Goal: Download file/media

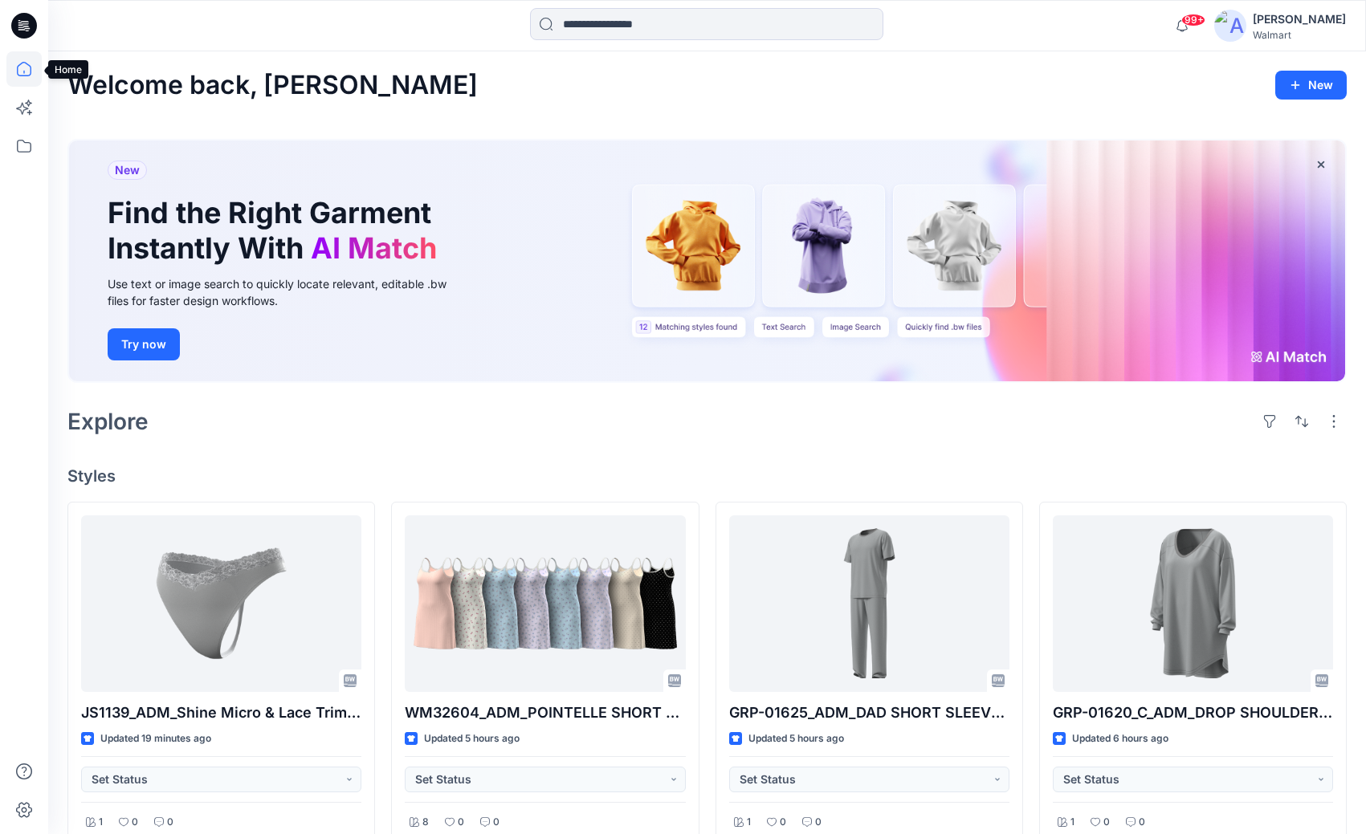
click at [16, 71] on icon at bounding box center [23, 68] width 35 height 35
click at [19, 147] on icon at bounding box center [23, 145] width 35 height 35
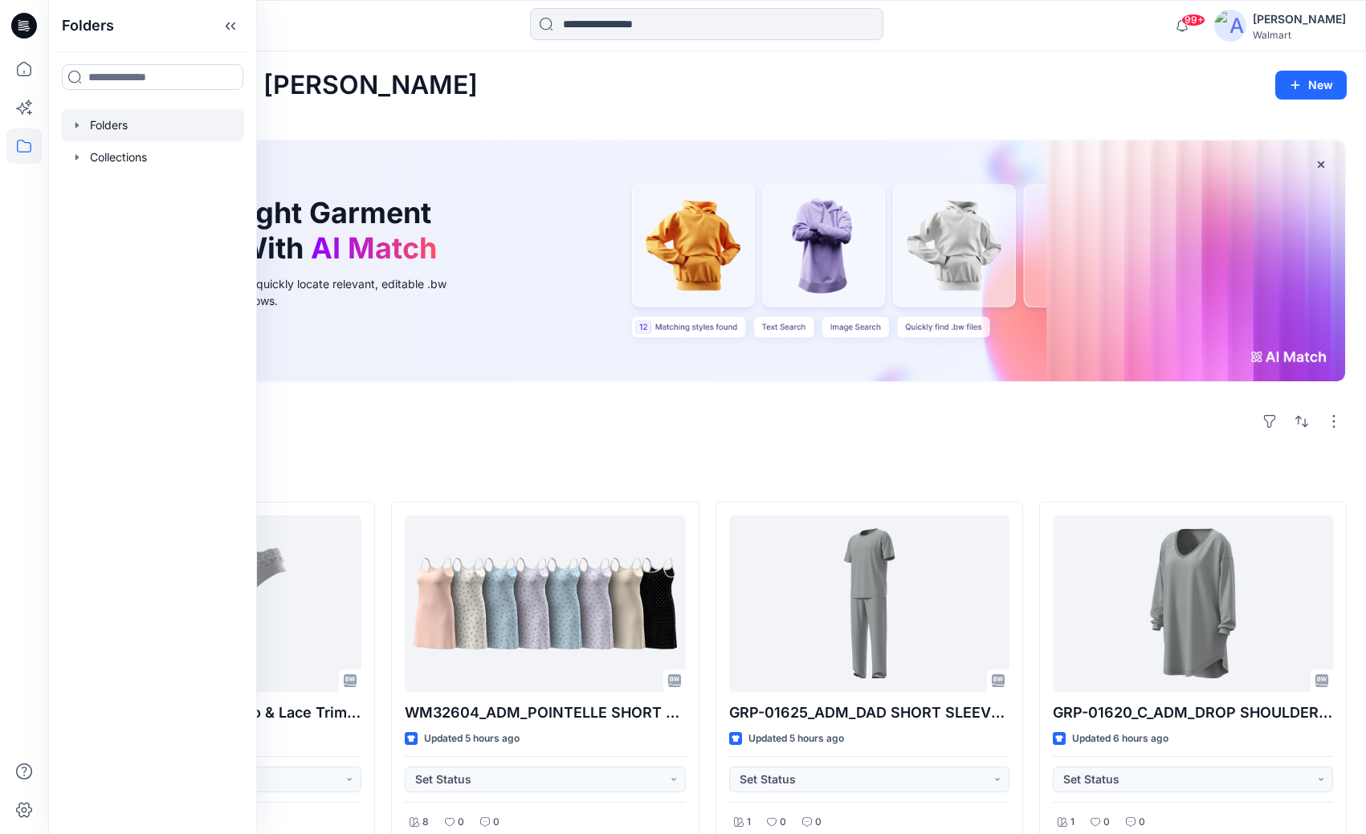
click at [73, 122] on icon "button" at bounding box center [77, 125] width 13 height 13
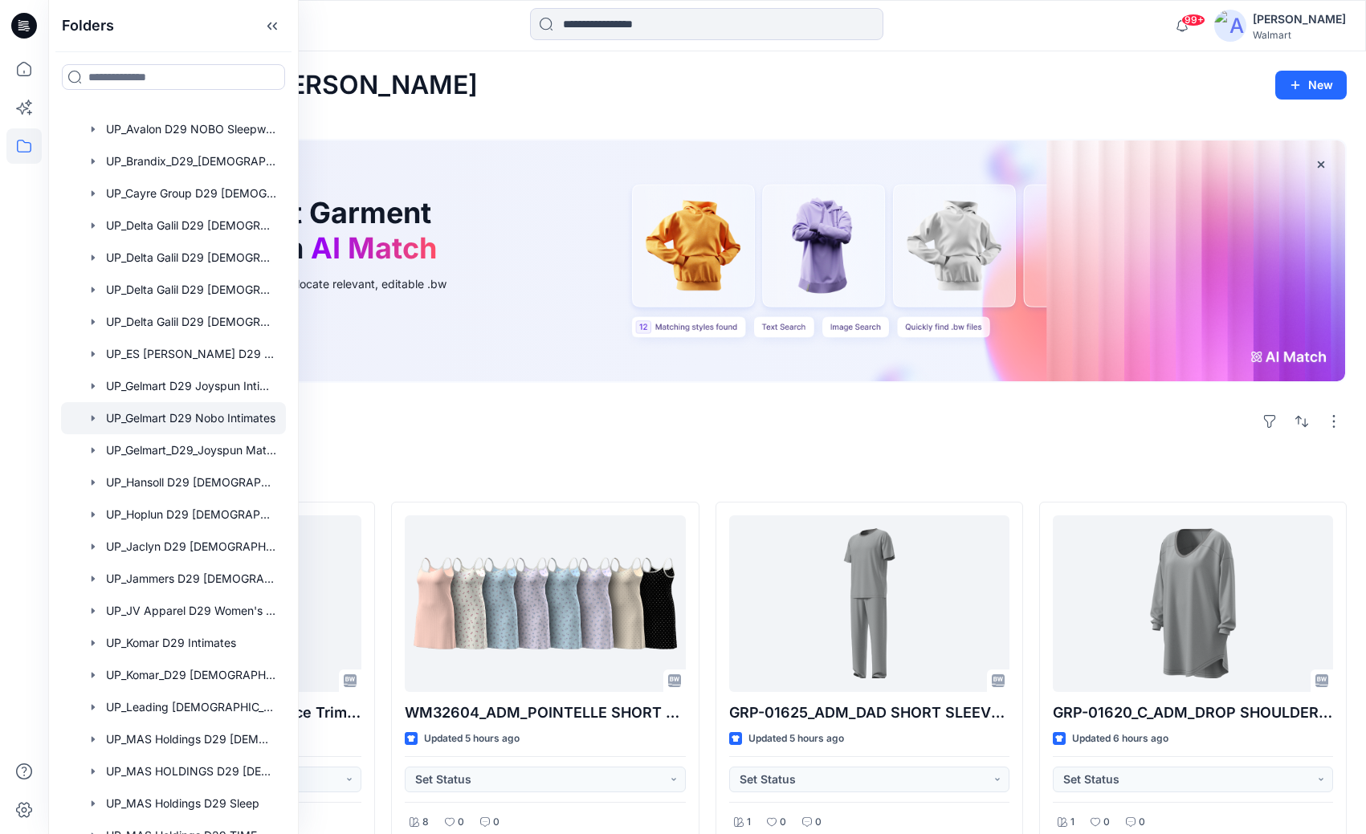
scroll to position [482, 0]
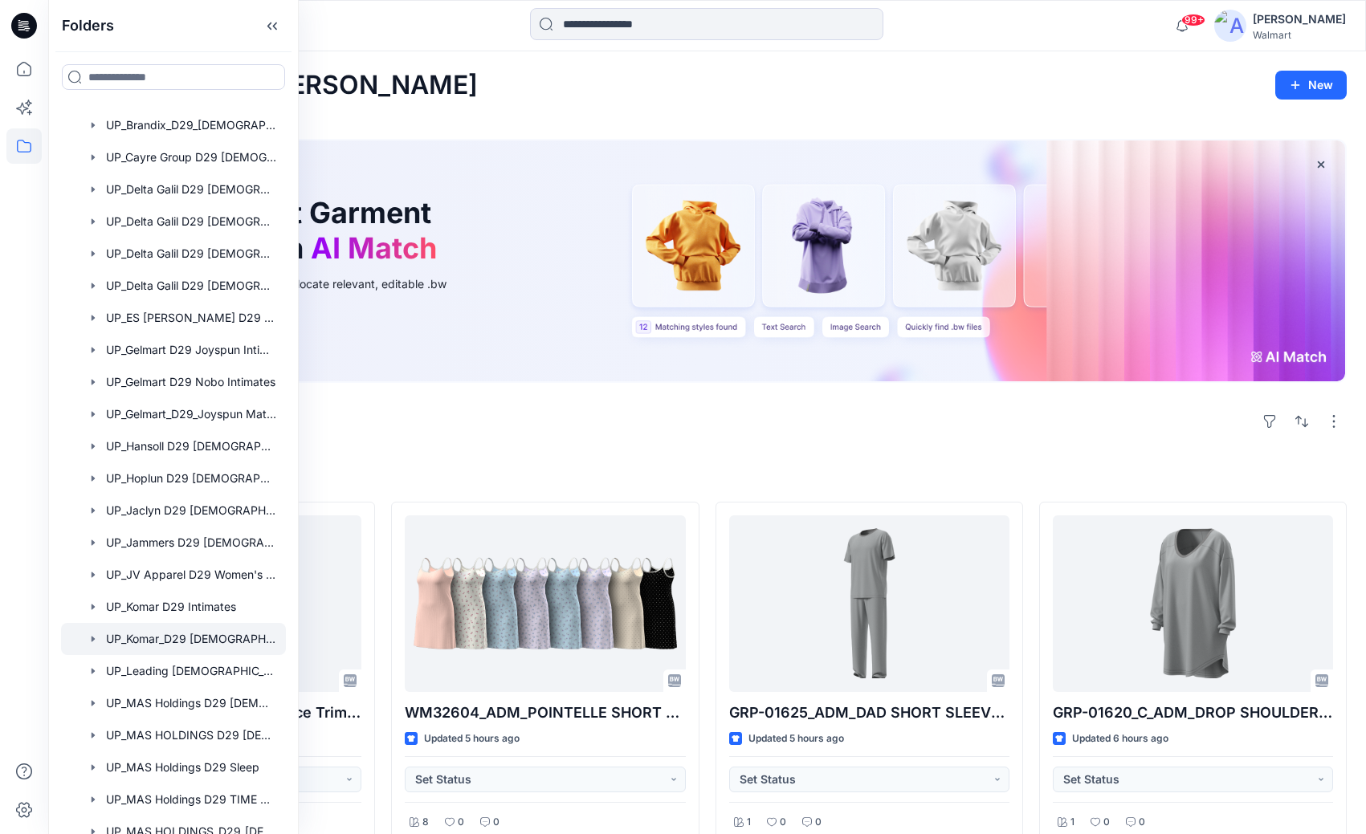
click at [172, 634] on div at bounding box center [173, 639] width 225 height 32
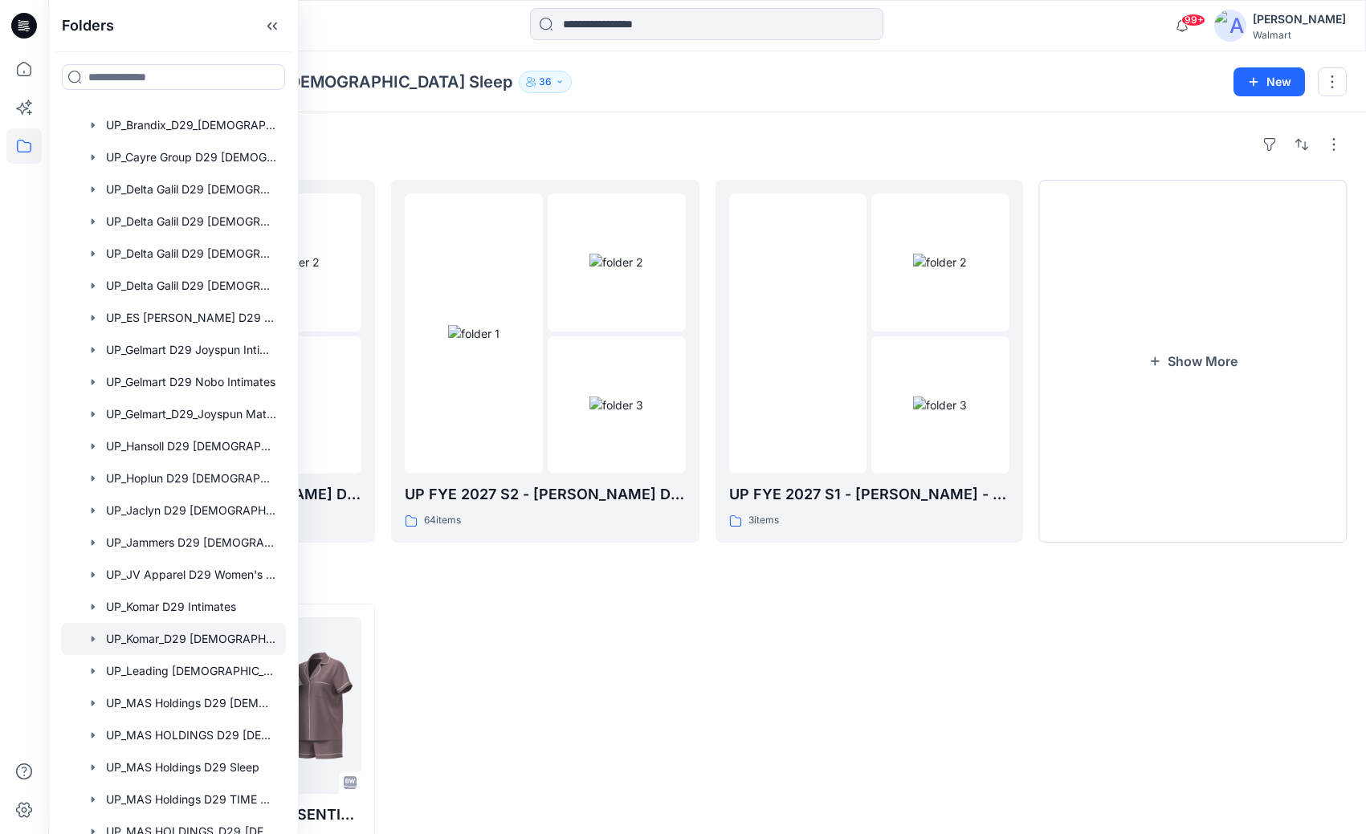
click at [1087, 60] on div "Folders UP_Komar_D29 Ladies Sleep 36 New" at bounding box center [707, 81] width 1318 height 61
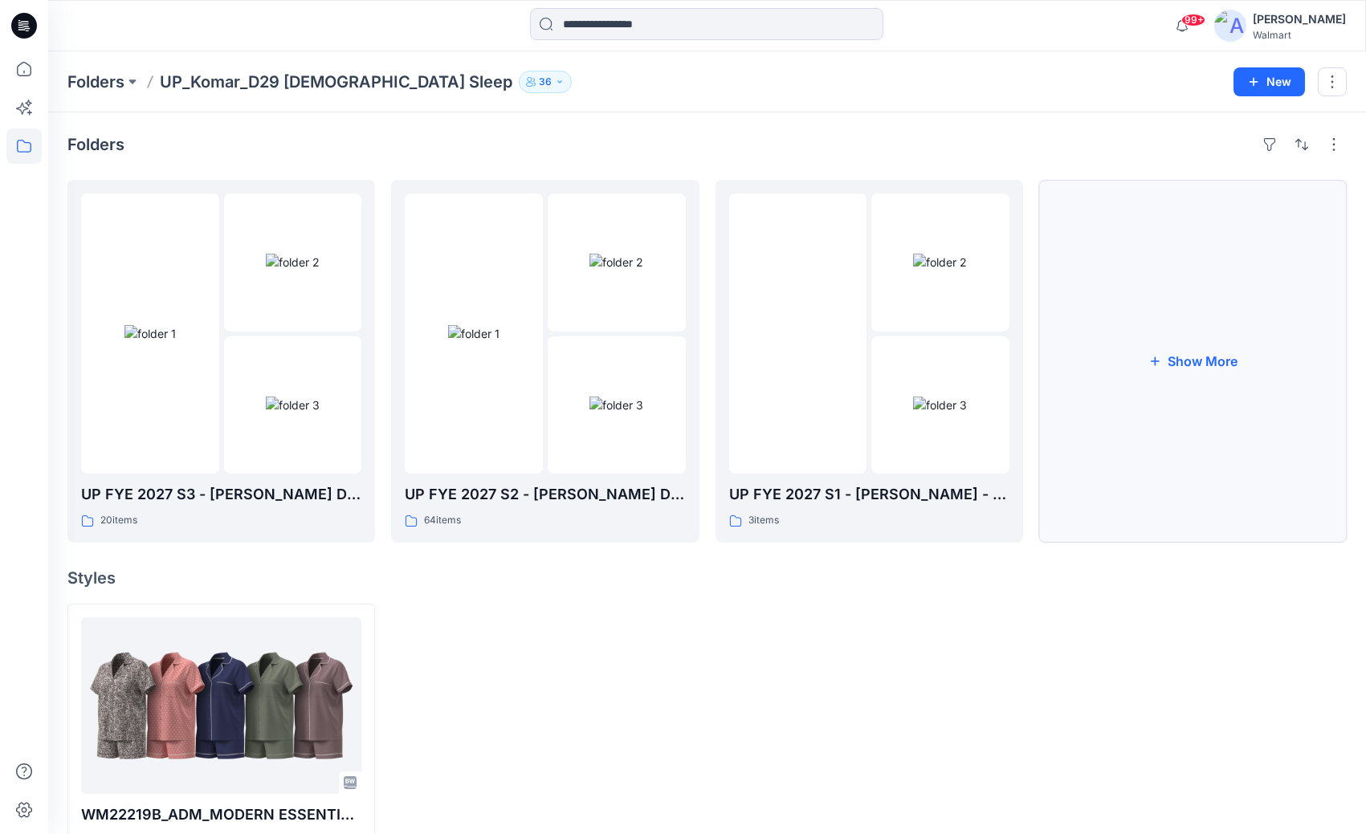
click at [1201, 361] on button "Show More" at bounding box center [1193, 361] width 308 height 363
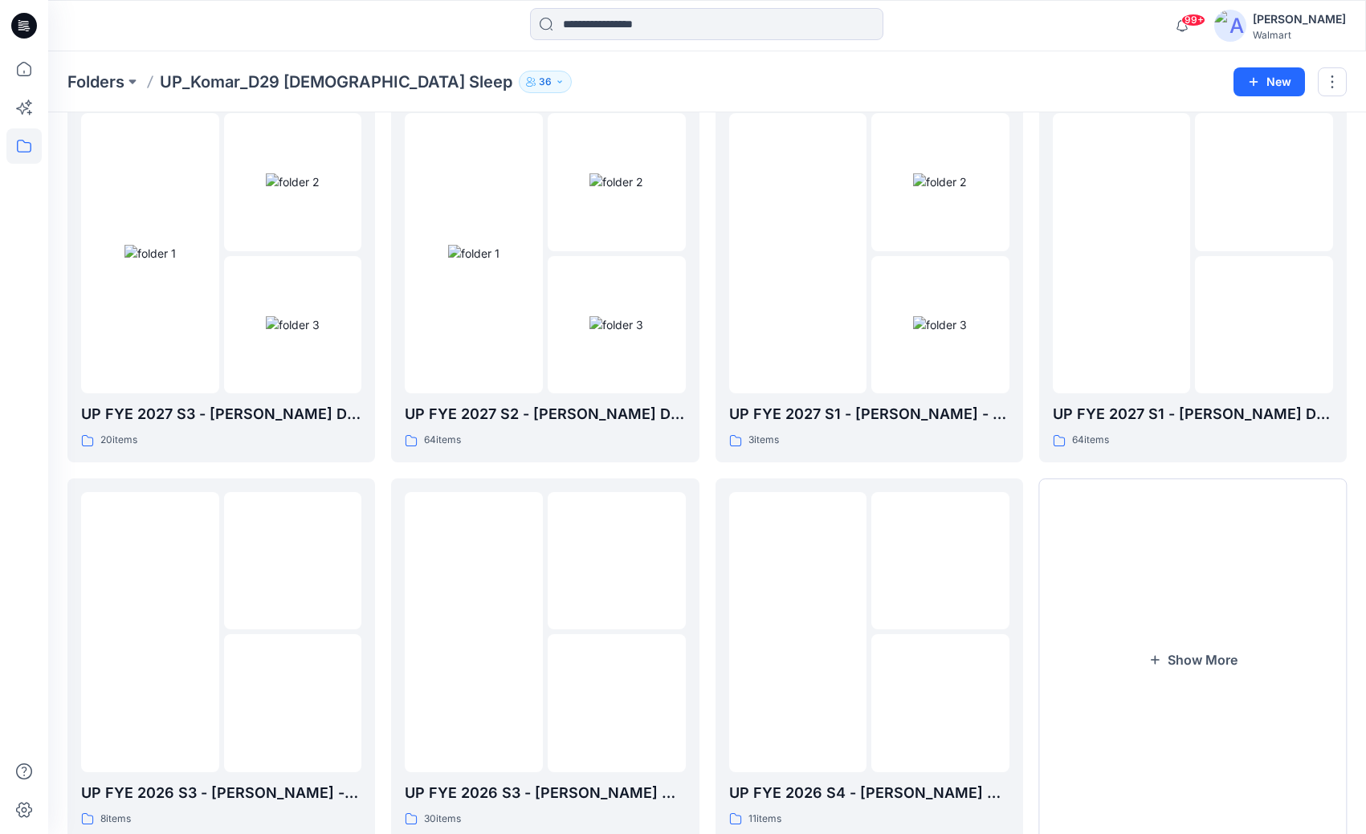
scroll to position [161, 0]
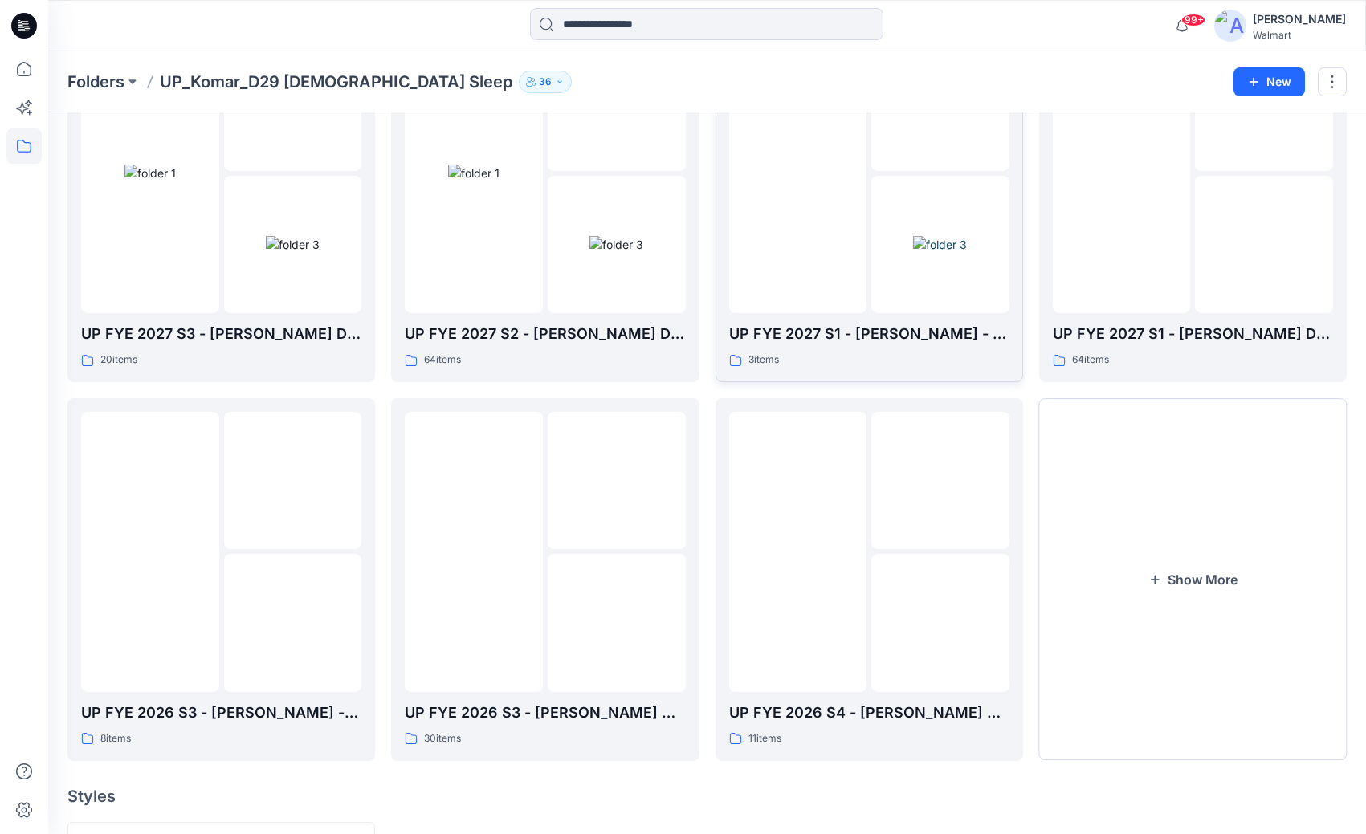
click at [832, 245] on div at bounding box center [798, 173] width 138 height 280
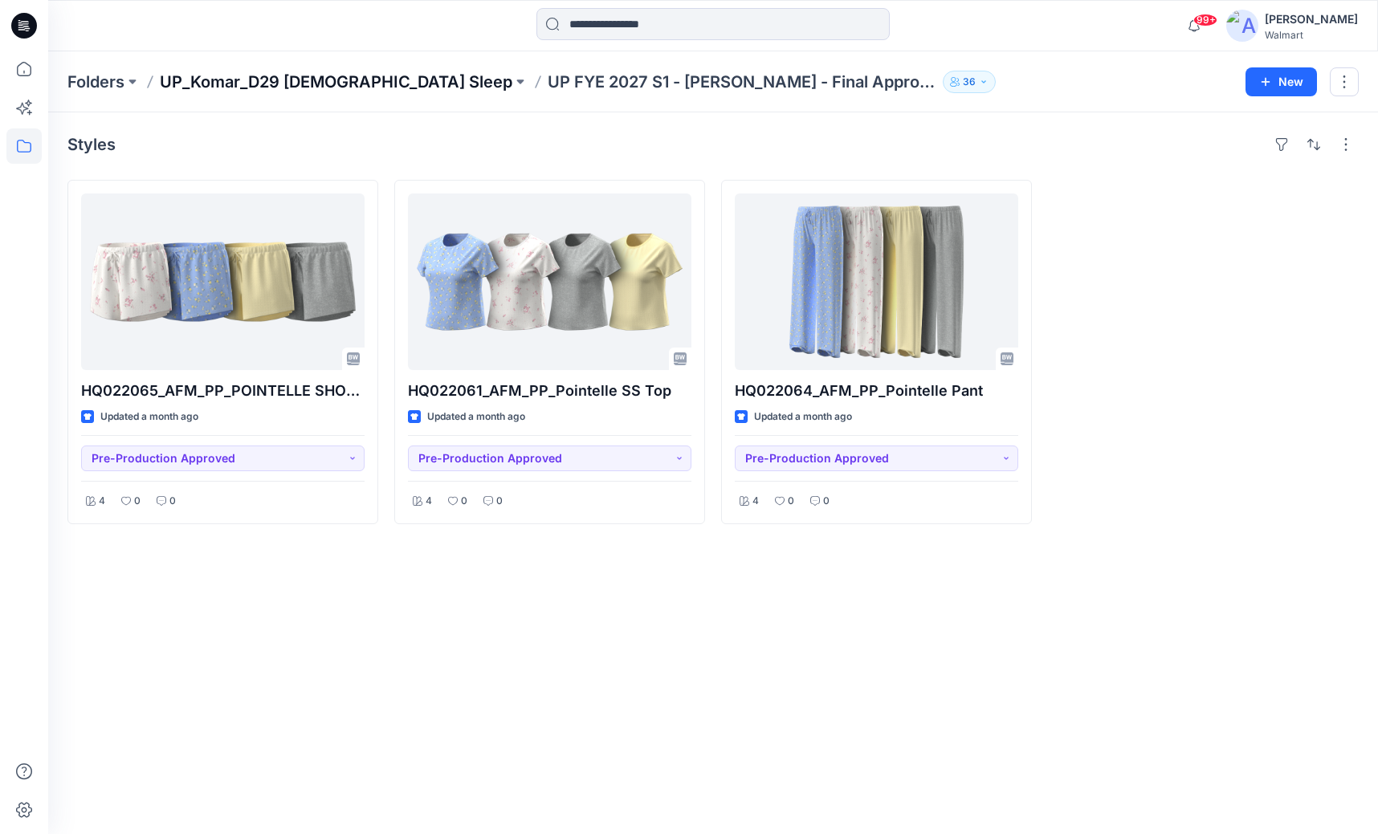
click at [327, 87] on p "UP_Komar_D29 [DEMOGRAPHIC_DATA] Sleep" at bounding box center [336, 82] width 353 height 22
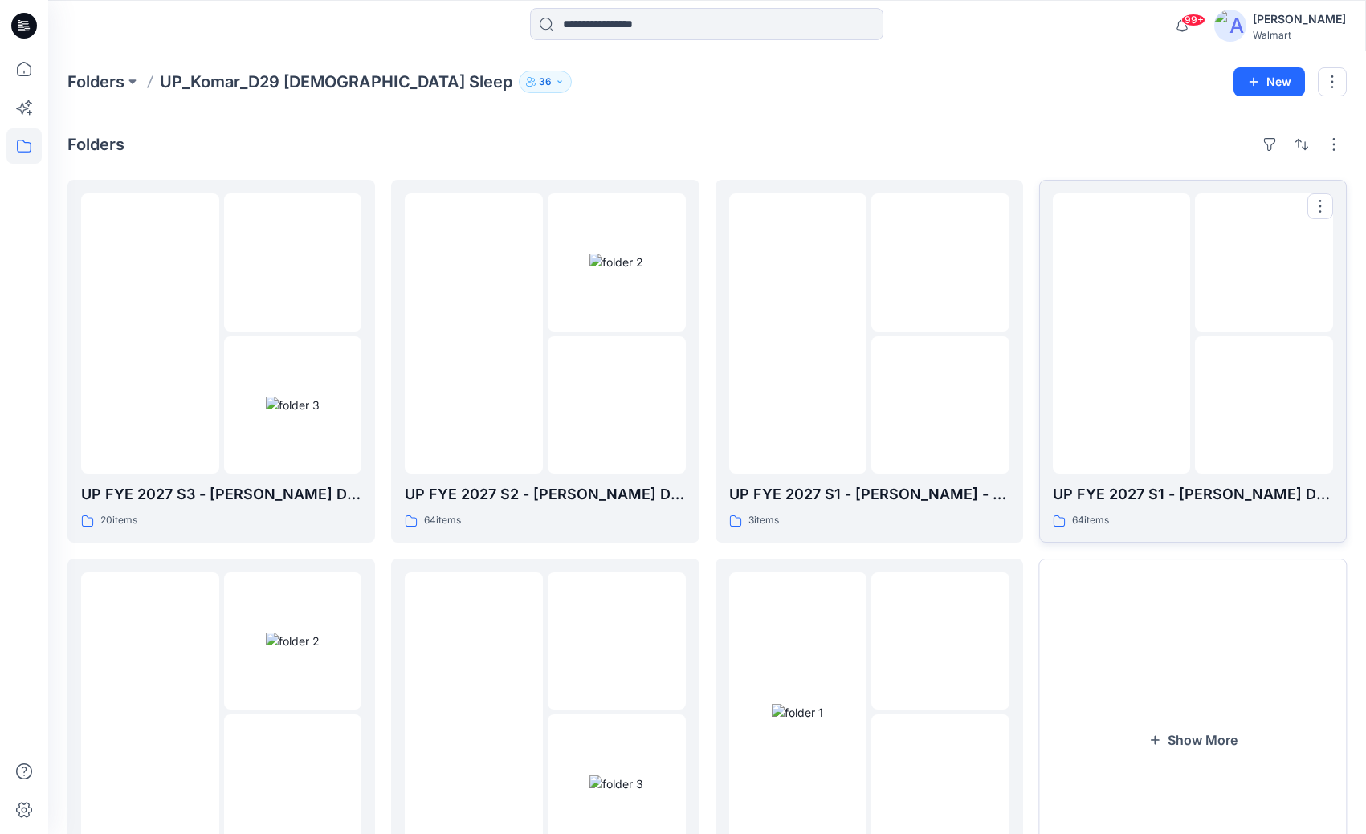
click at [1122, 334] on img at bounding box center [1122, 334] width 0 height 0
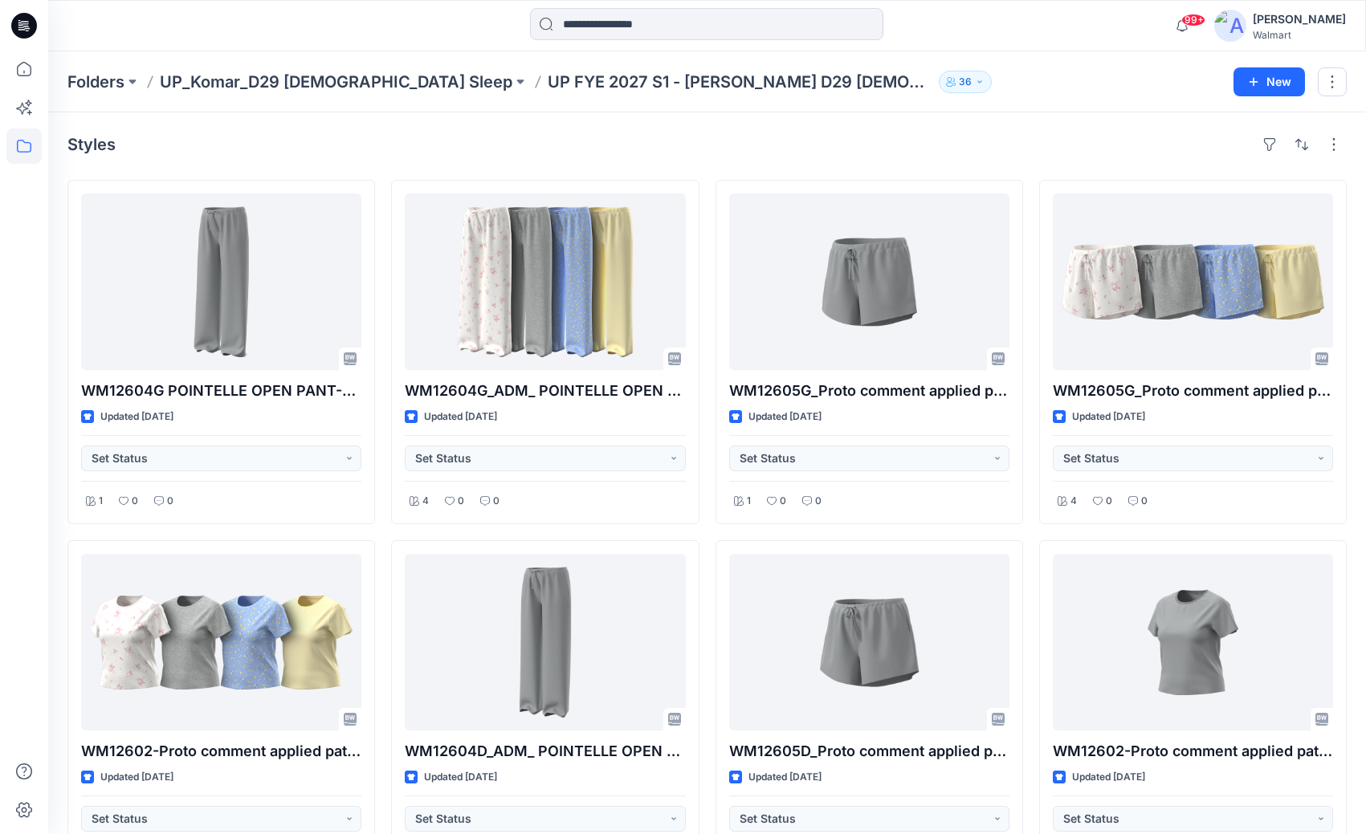
click at [581, 78] on p "UP FYE 2027 S1 - Komar D29 Ladies Sleepwear" at bounding box center [740, 82] width 385 height 22
click at [307, 84] on p "UP_Komar_D29 [DEMOGRAPHIC_DATA] Sleep" at bounding box center [336, 82] width 353 height 22
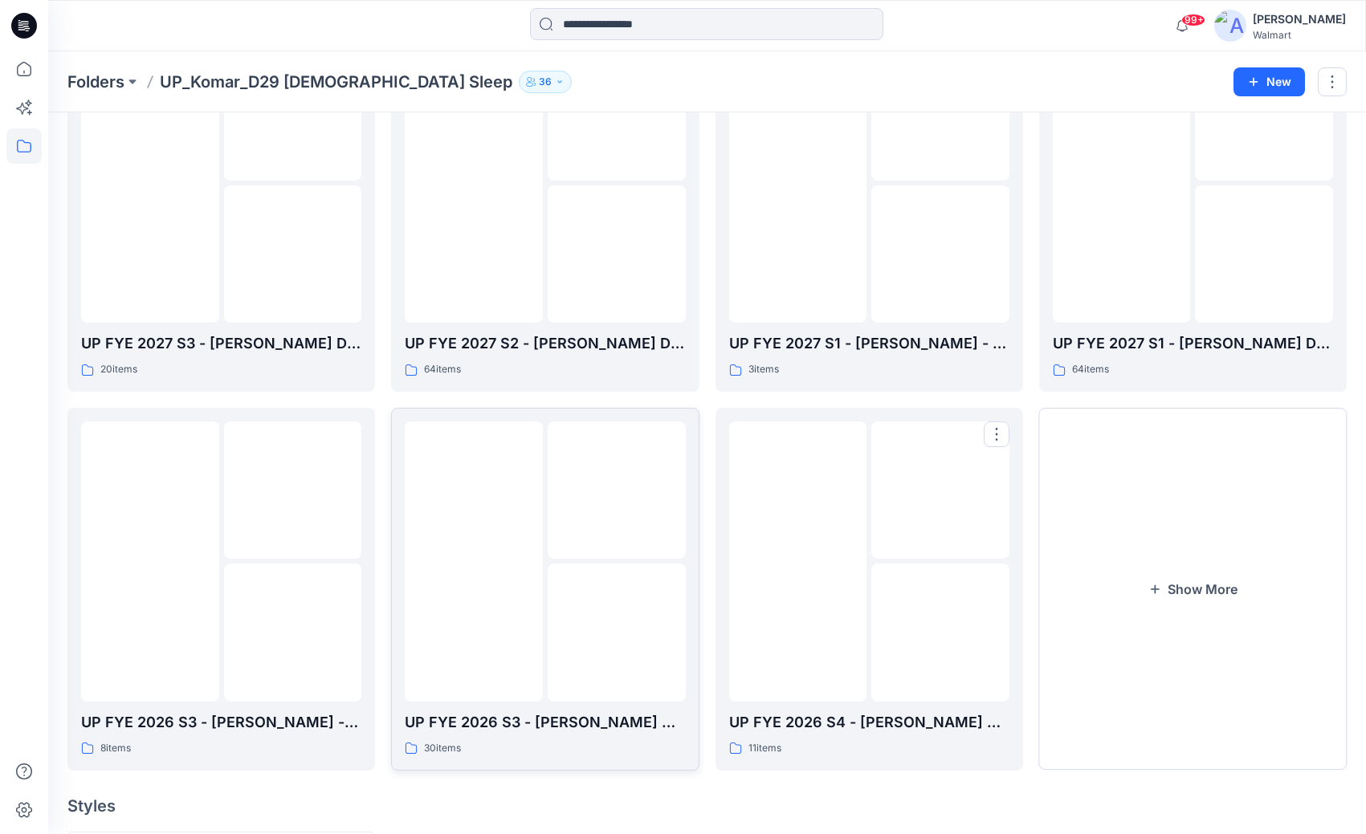
scroll to position [161, 0]
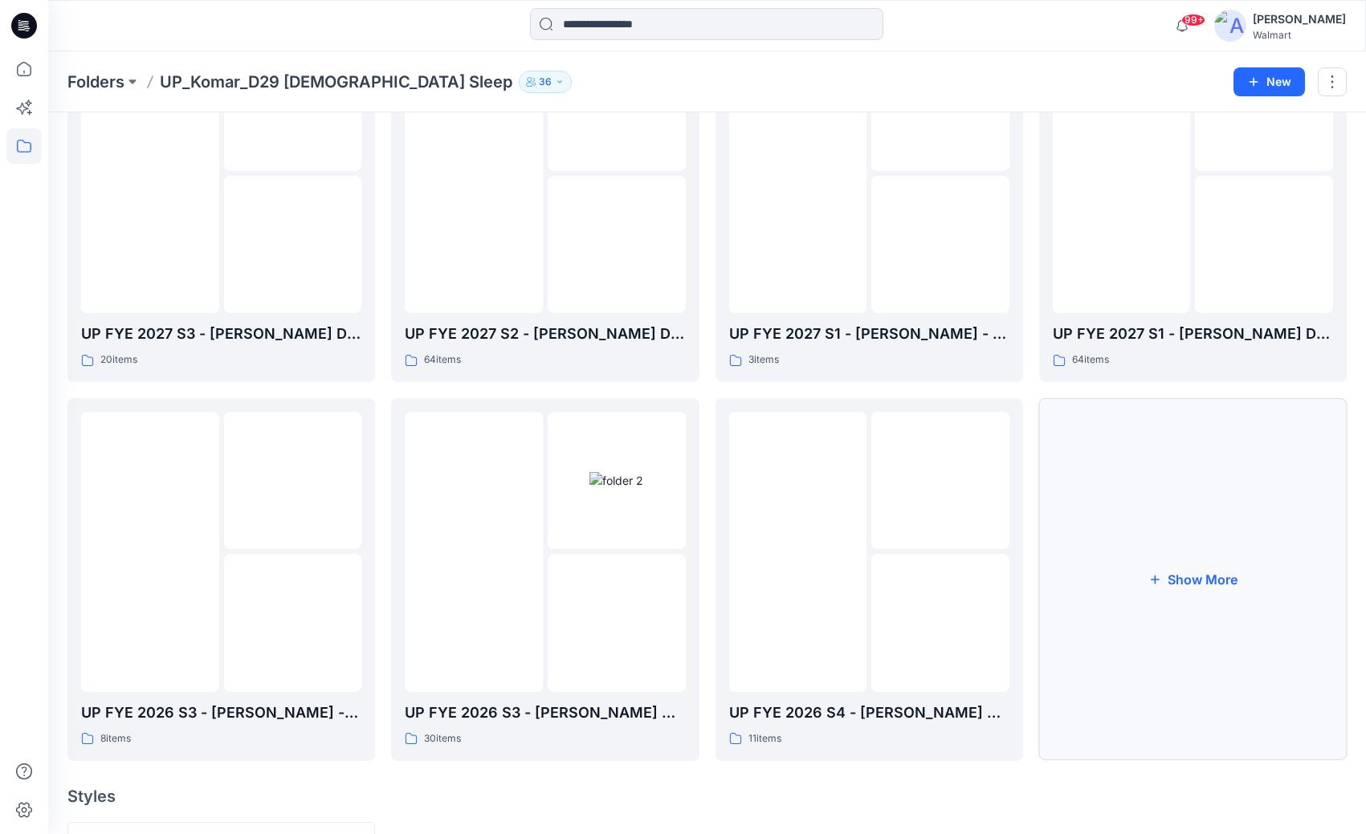
click at [1205, 562] on button "Show More" at bounding box center [1193, 579] width 308 height 363
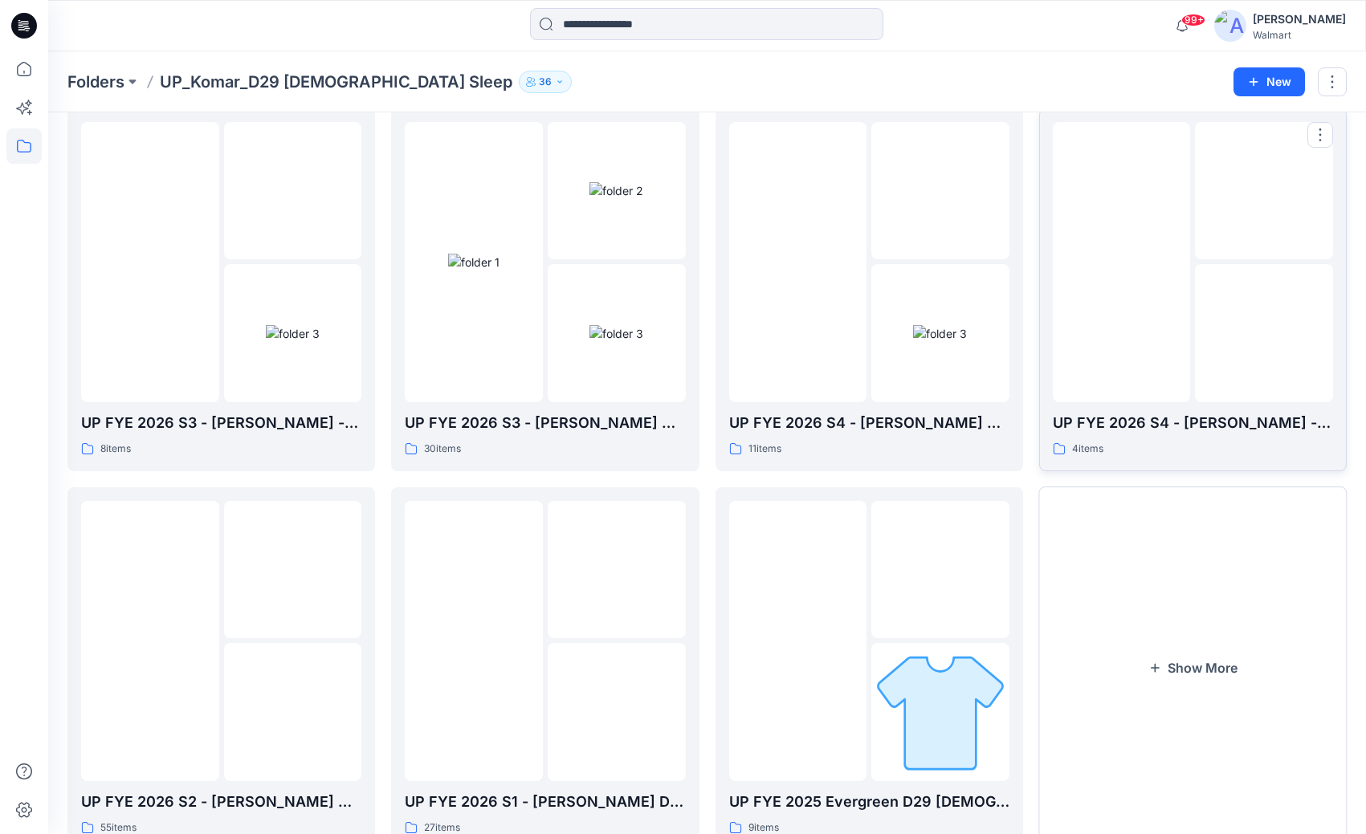
scroll to position [562, 0]
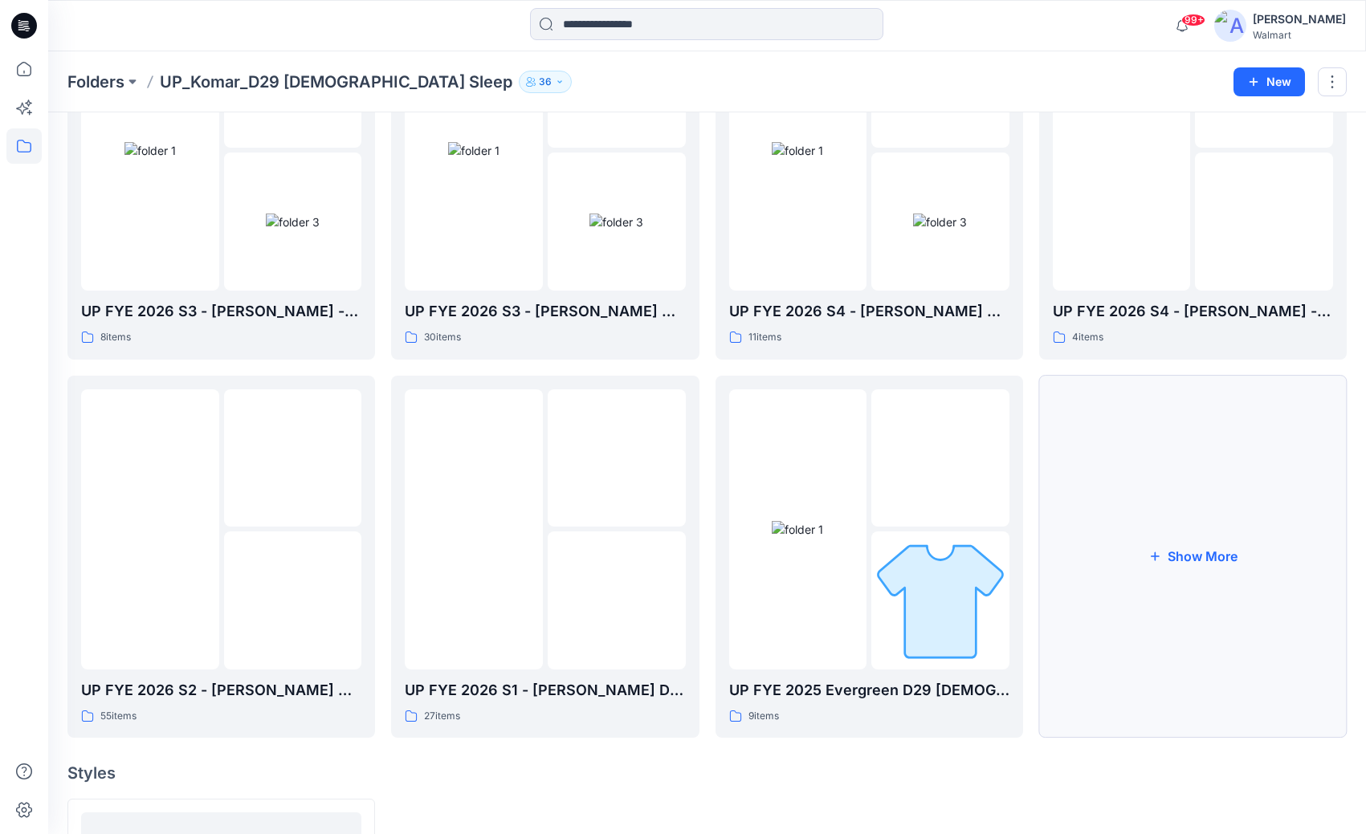
click at [1203, 557] on button "Show More" at bounding box center [1193, 557] width 308 height 363
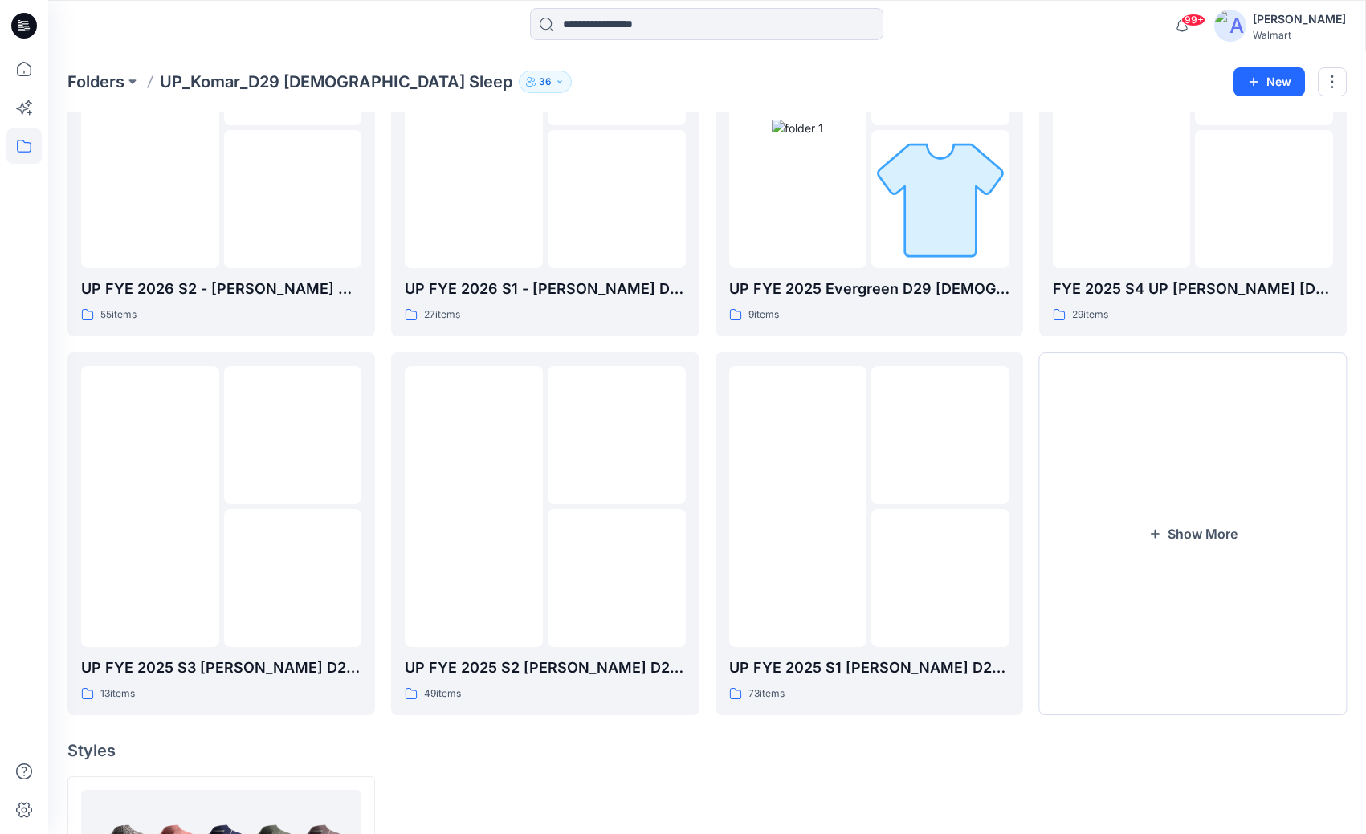
scroll to position [1044, 0]
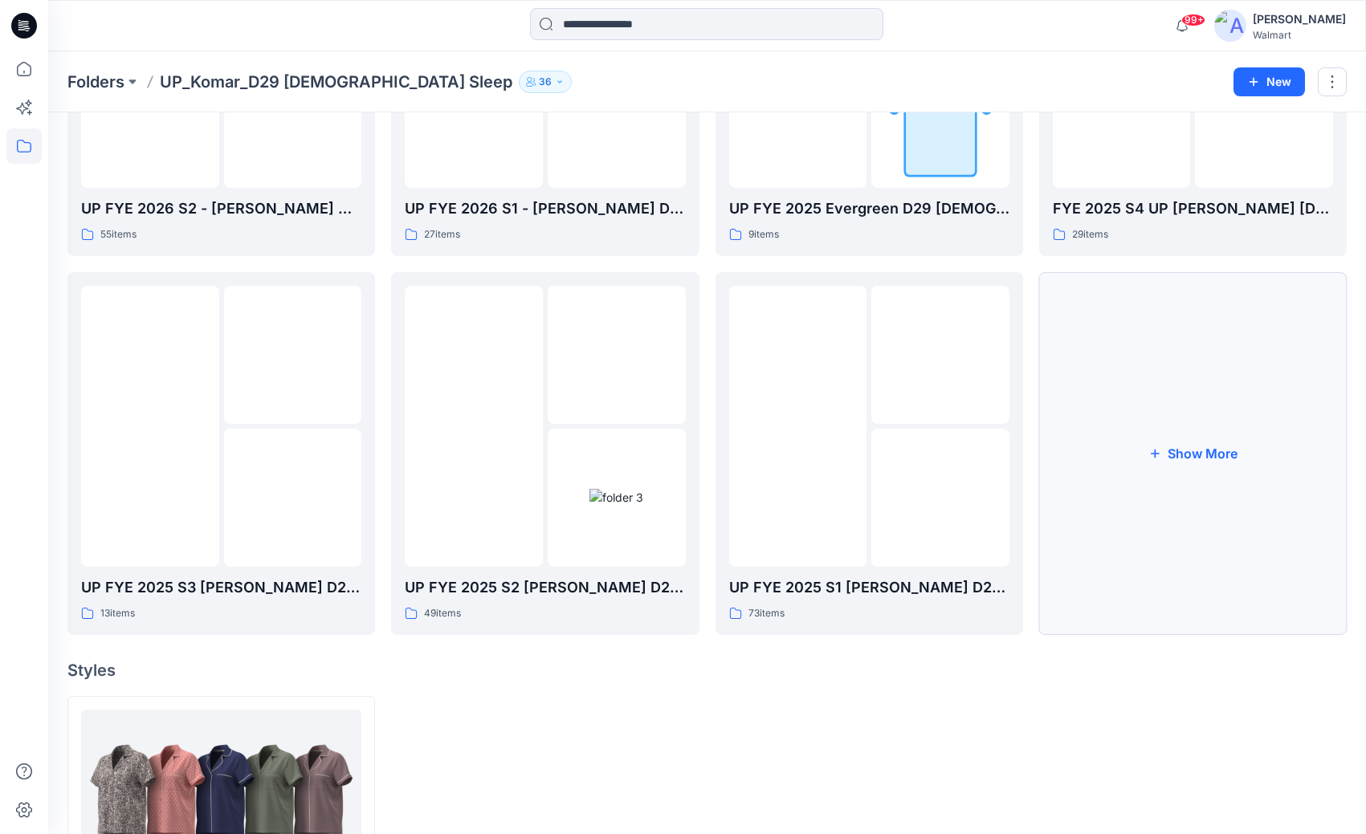
click at [1168, 450] on button "Show More" at bounding box center [1193, 453] width 308 height 363
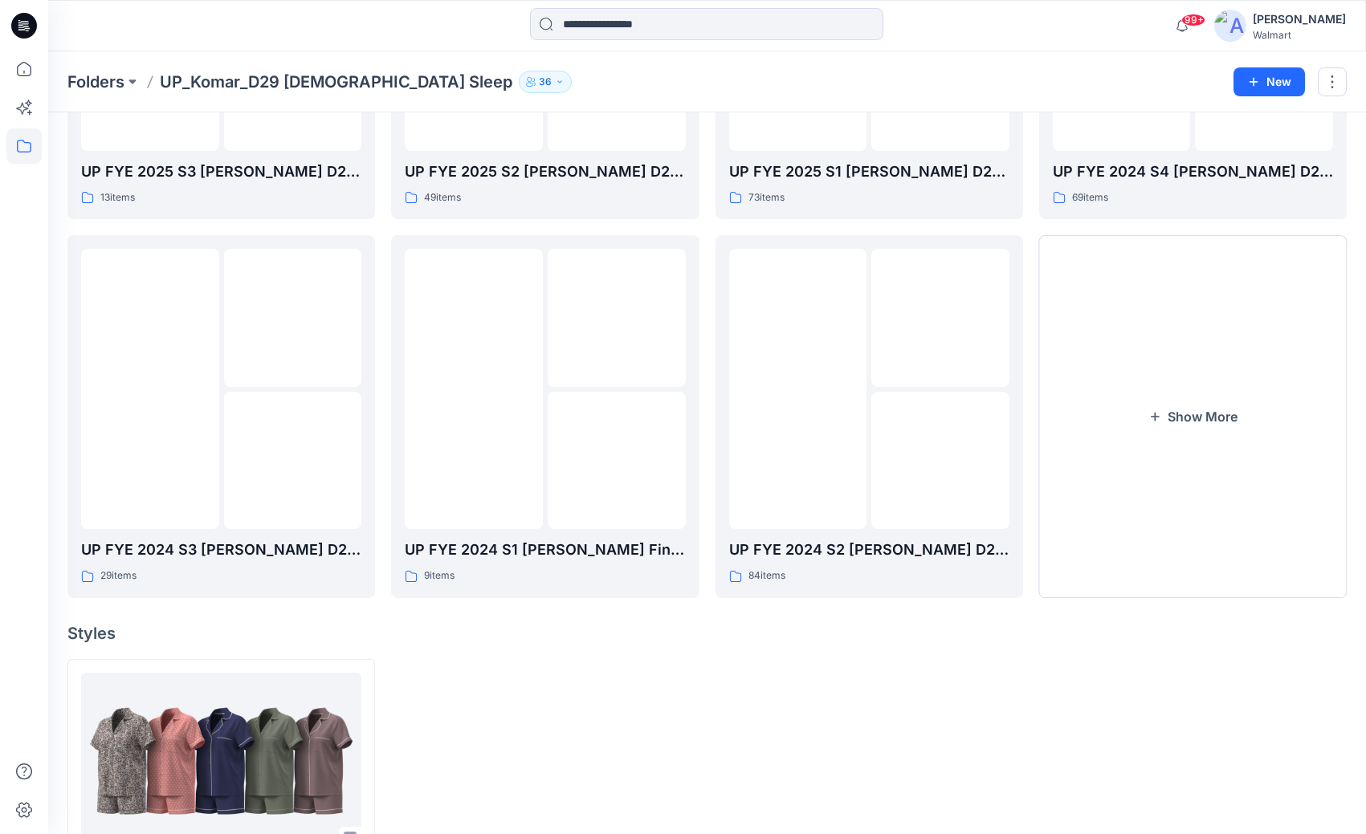
scroll to position [1408, 0]
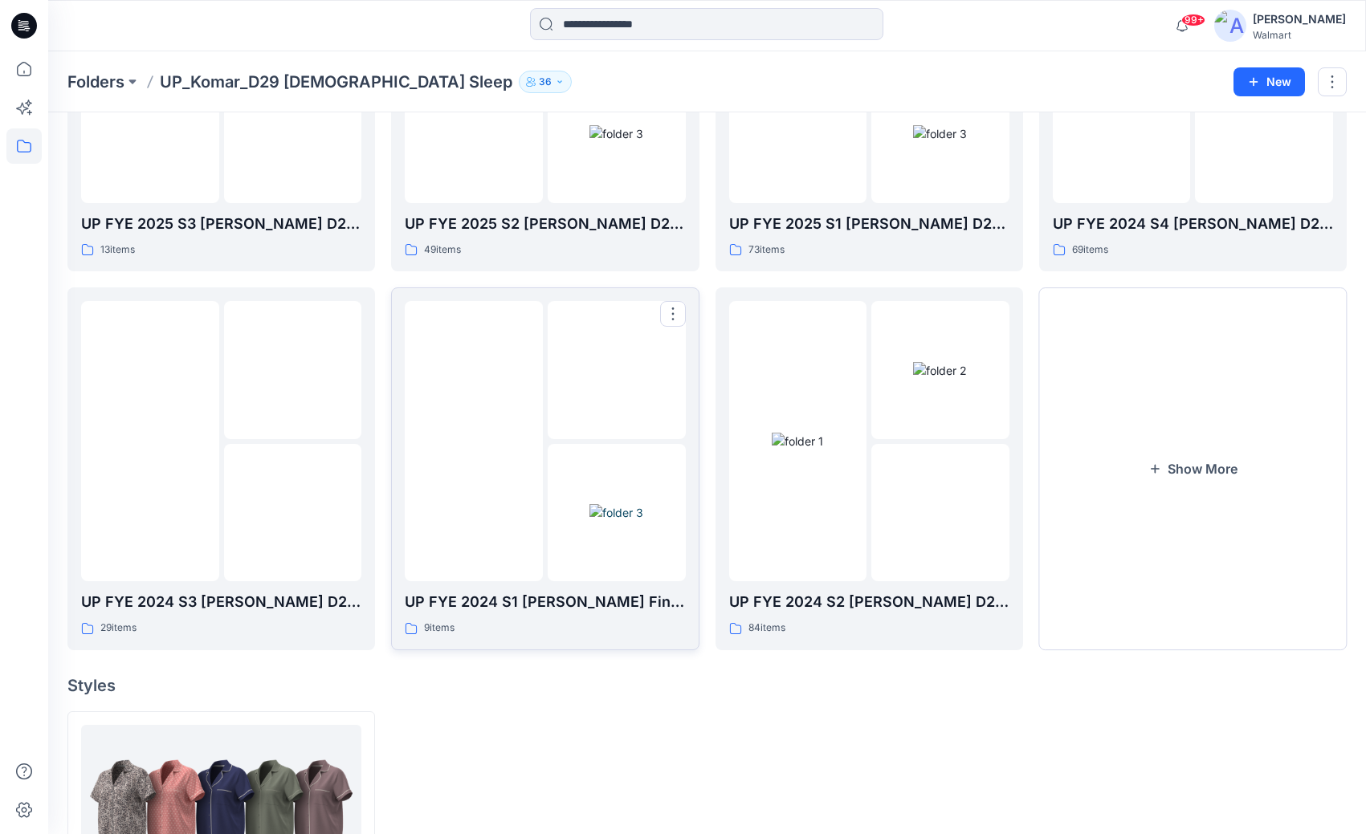
click at [474, 442] on img at bounding box center [474, 442] width 0 height 0
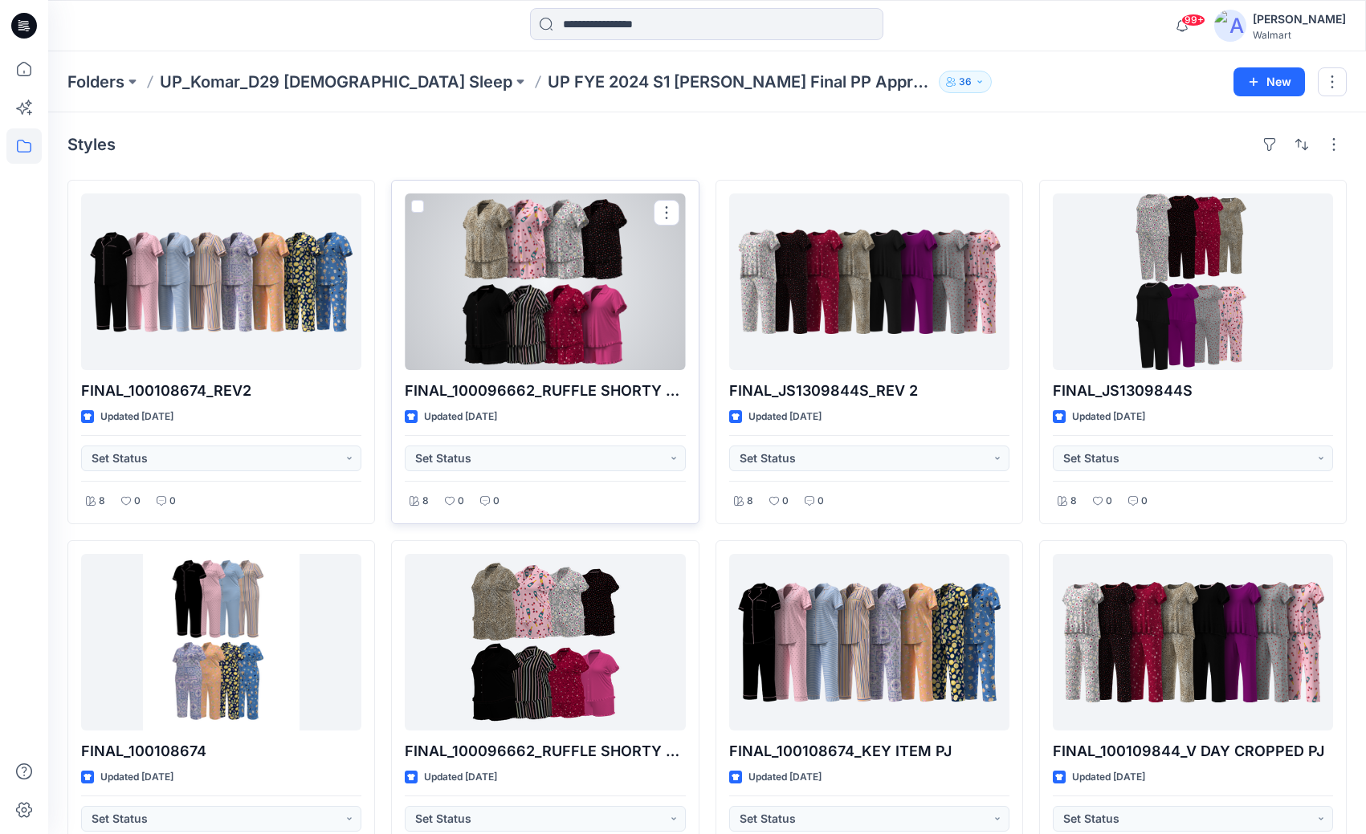
click at [543, 286] on div at bounding box center [545, 282] width 280 height 177
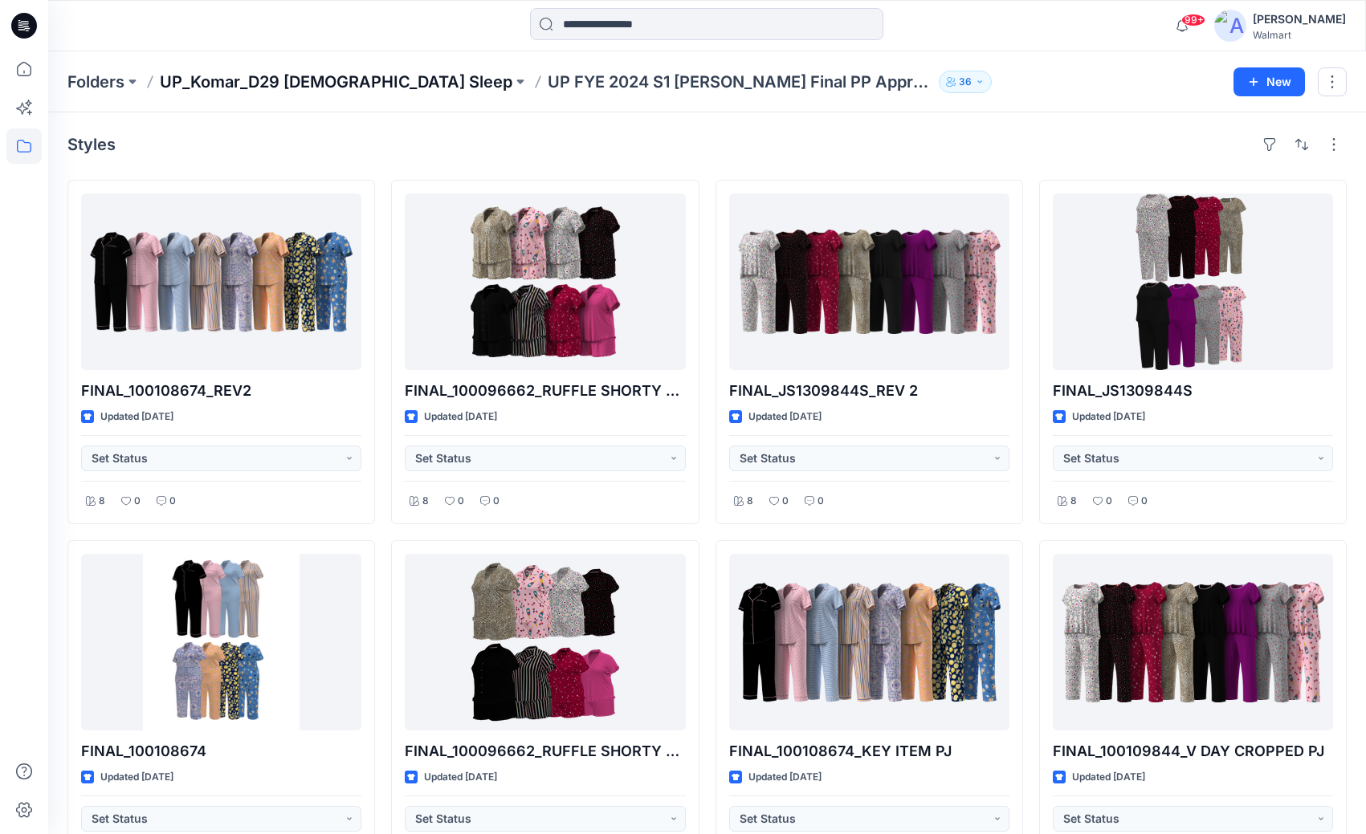
click at [302, 80] on p "UP_Komar_D29 [DEMOGRAPHIC_DATA] Sleep" at bounding box center [336, 82] width 353 height 22
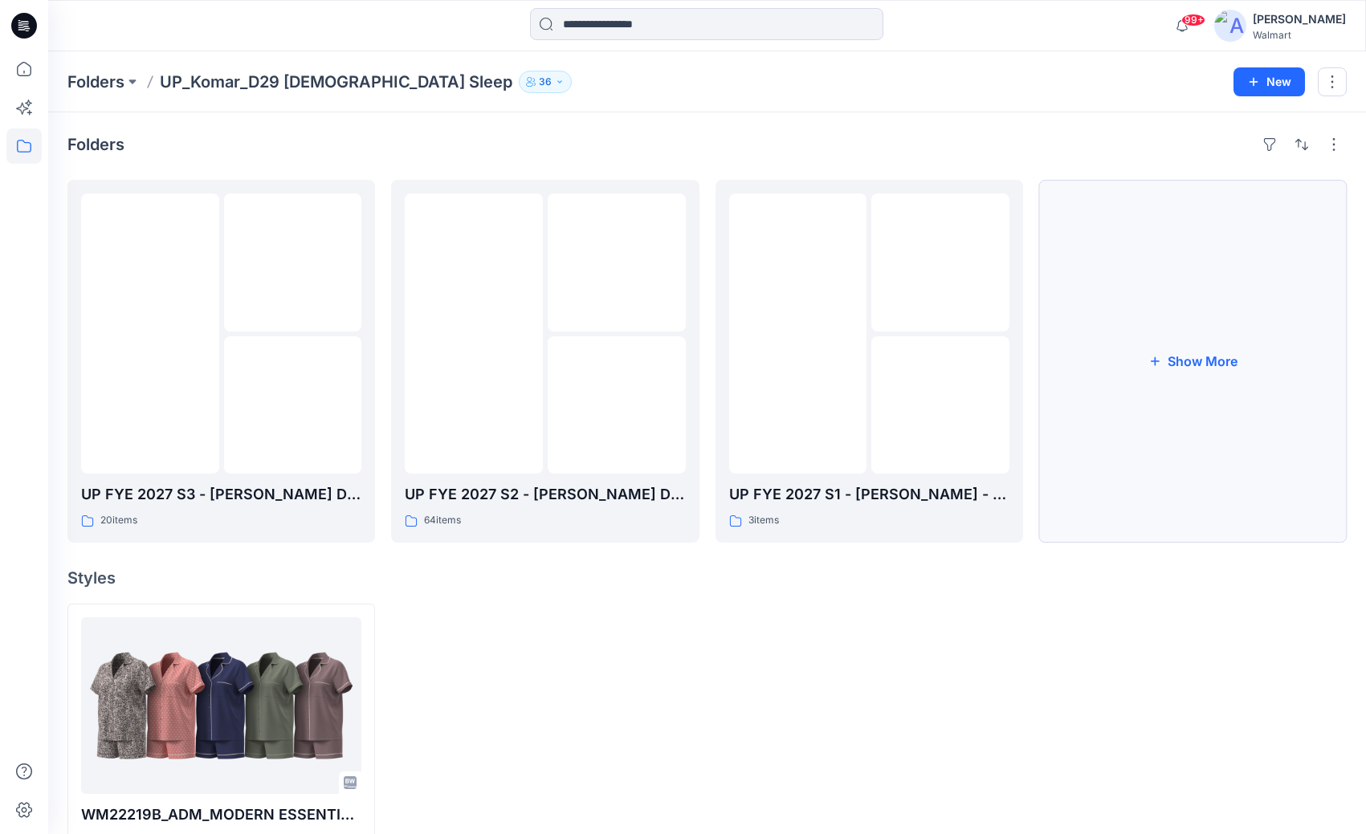
click at [1189, 389] on button "Show More" at bounding box center [1193, 361] width 308 height 363
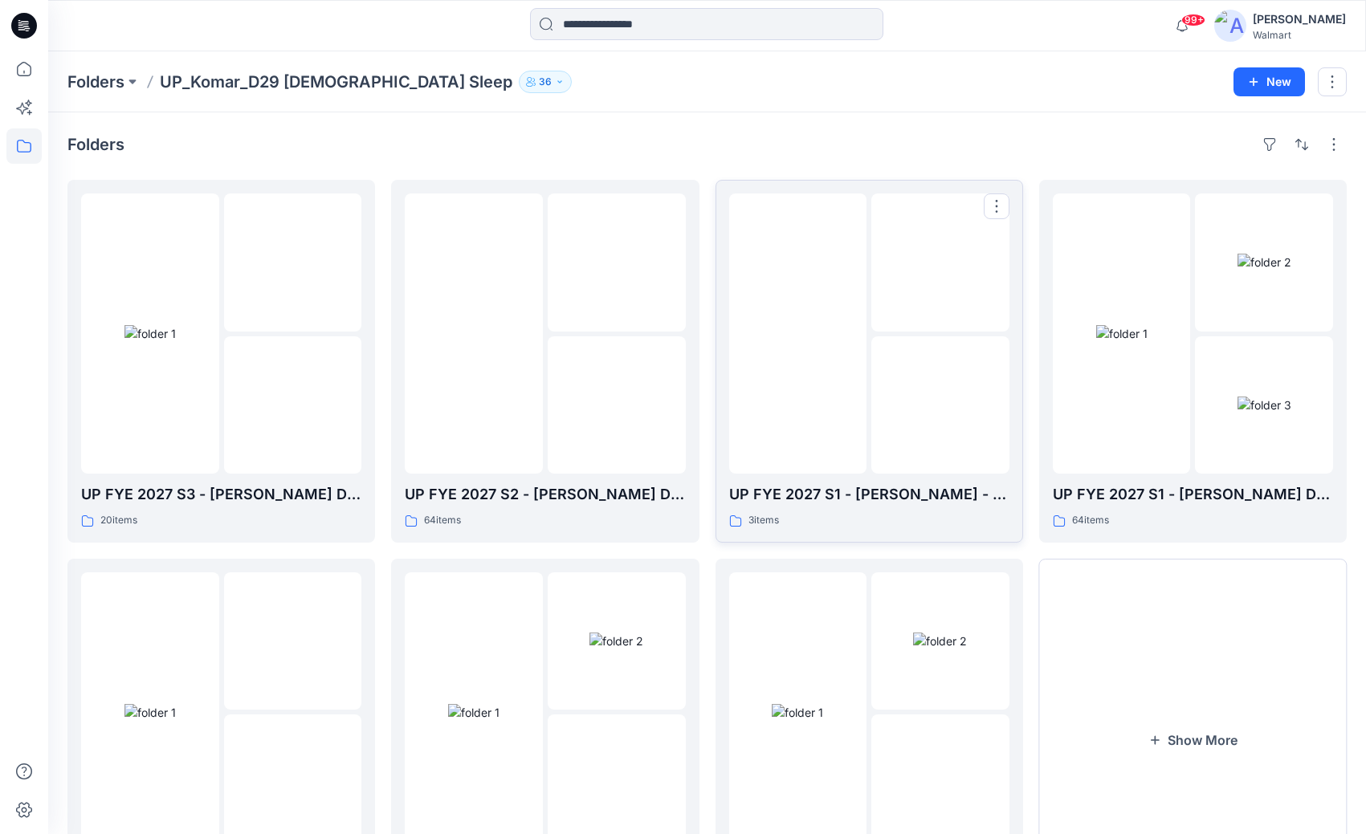
click at [797, 334] on img at bounding box center [797, 334] width 0 height 0
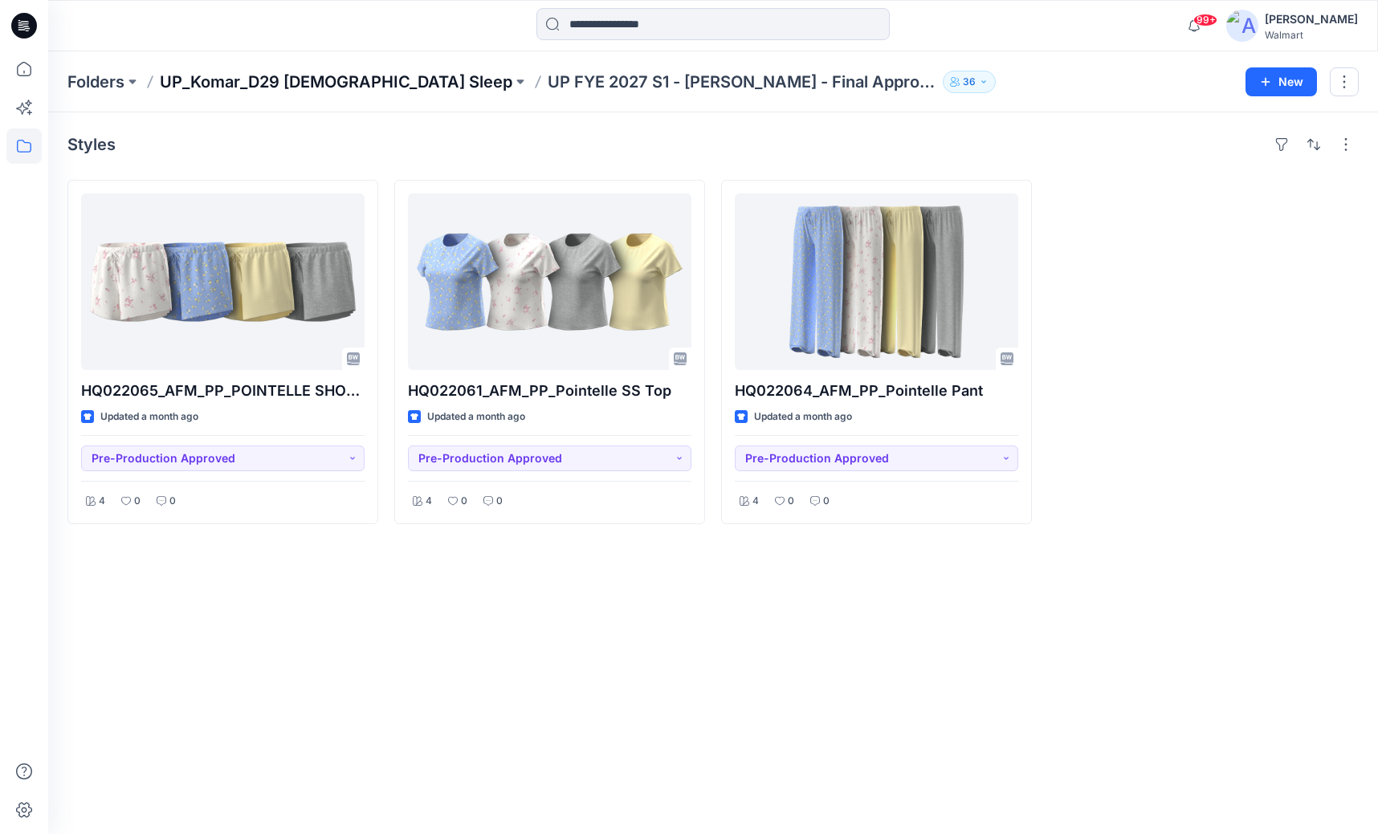
click at [247, 80] on p "UP_Komar_D29 [DEMOGRAPHIC_DATA] Sleep" at bounding box center [336, 82] width 353 height 22
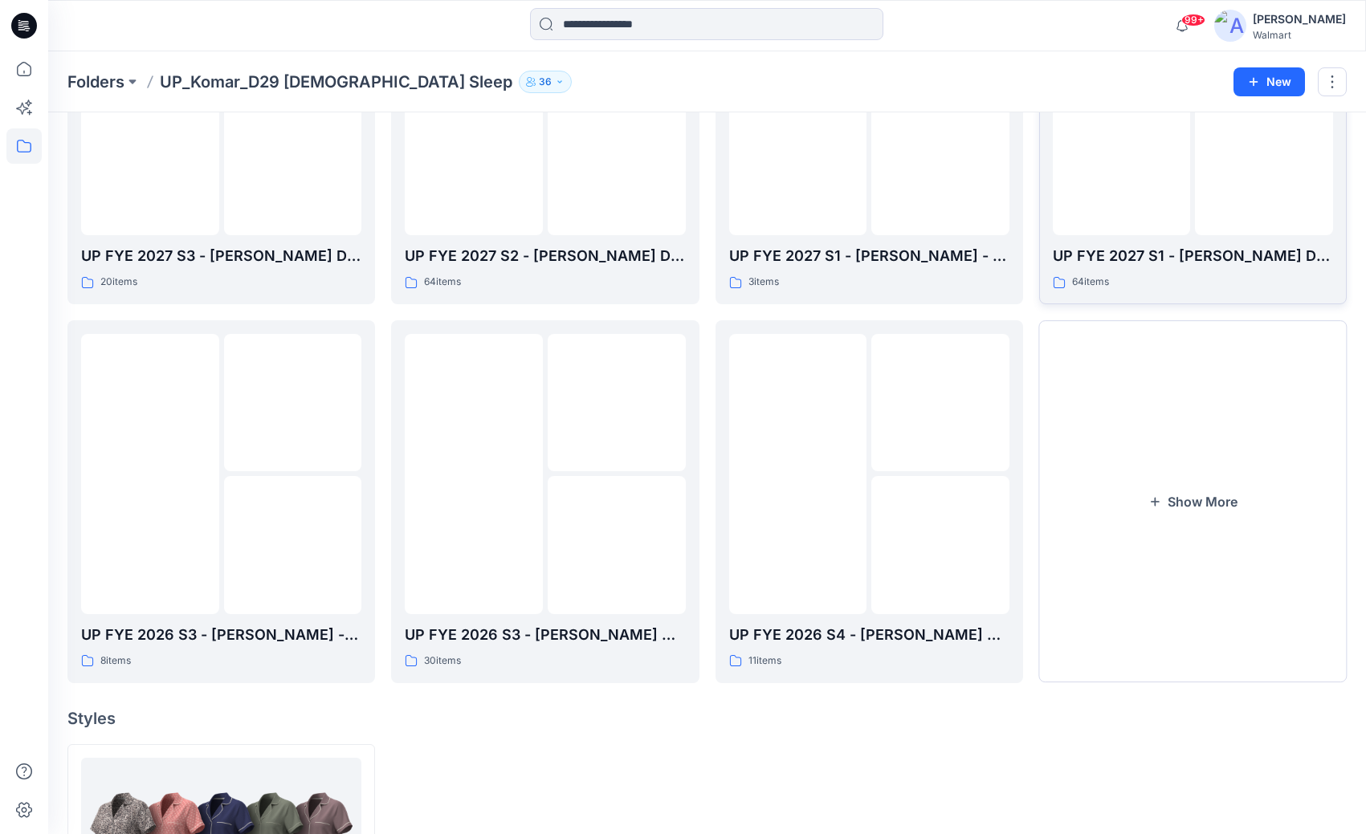
scroll to position [241, 0]
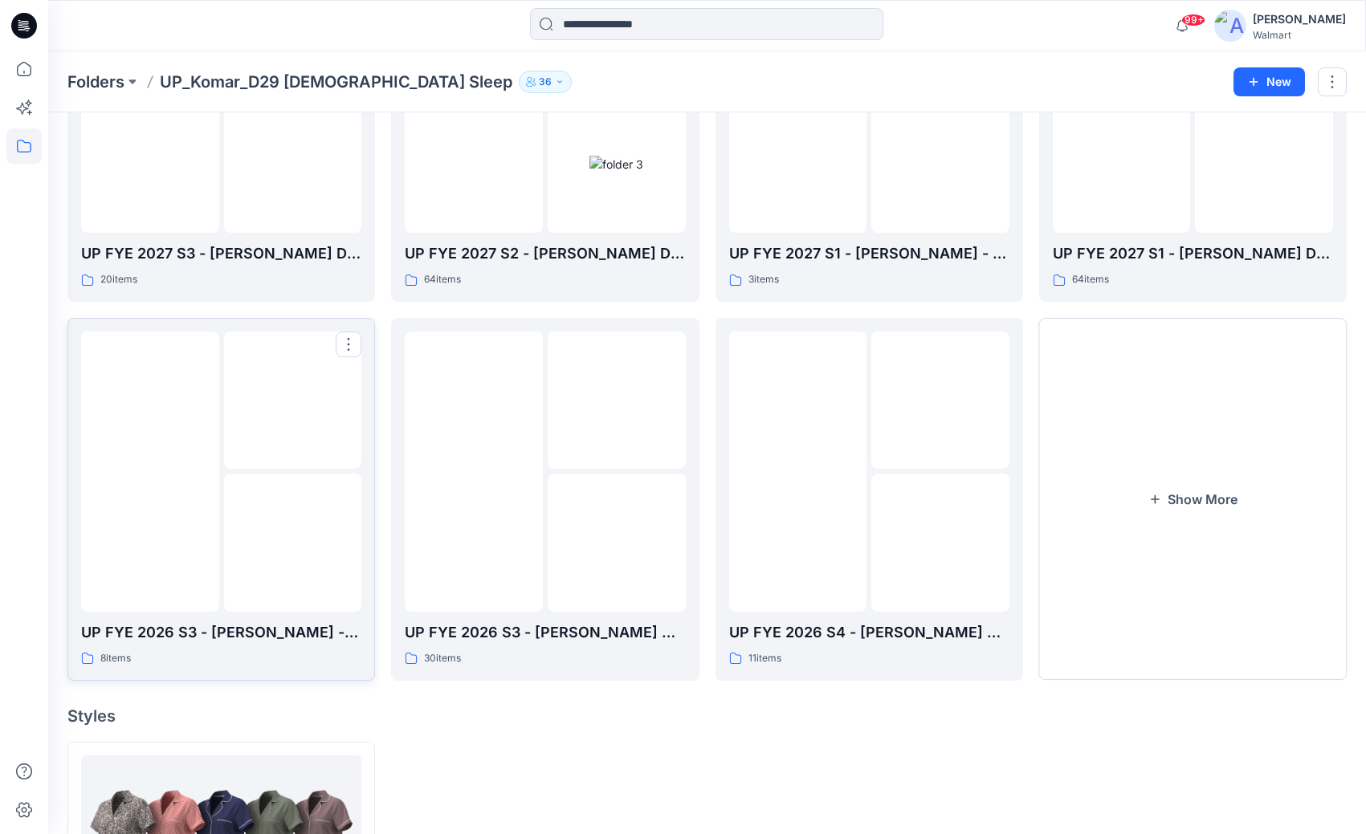
click at [150, 471] on img at bounding box center [150, 471] width 0 height 0
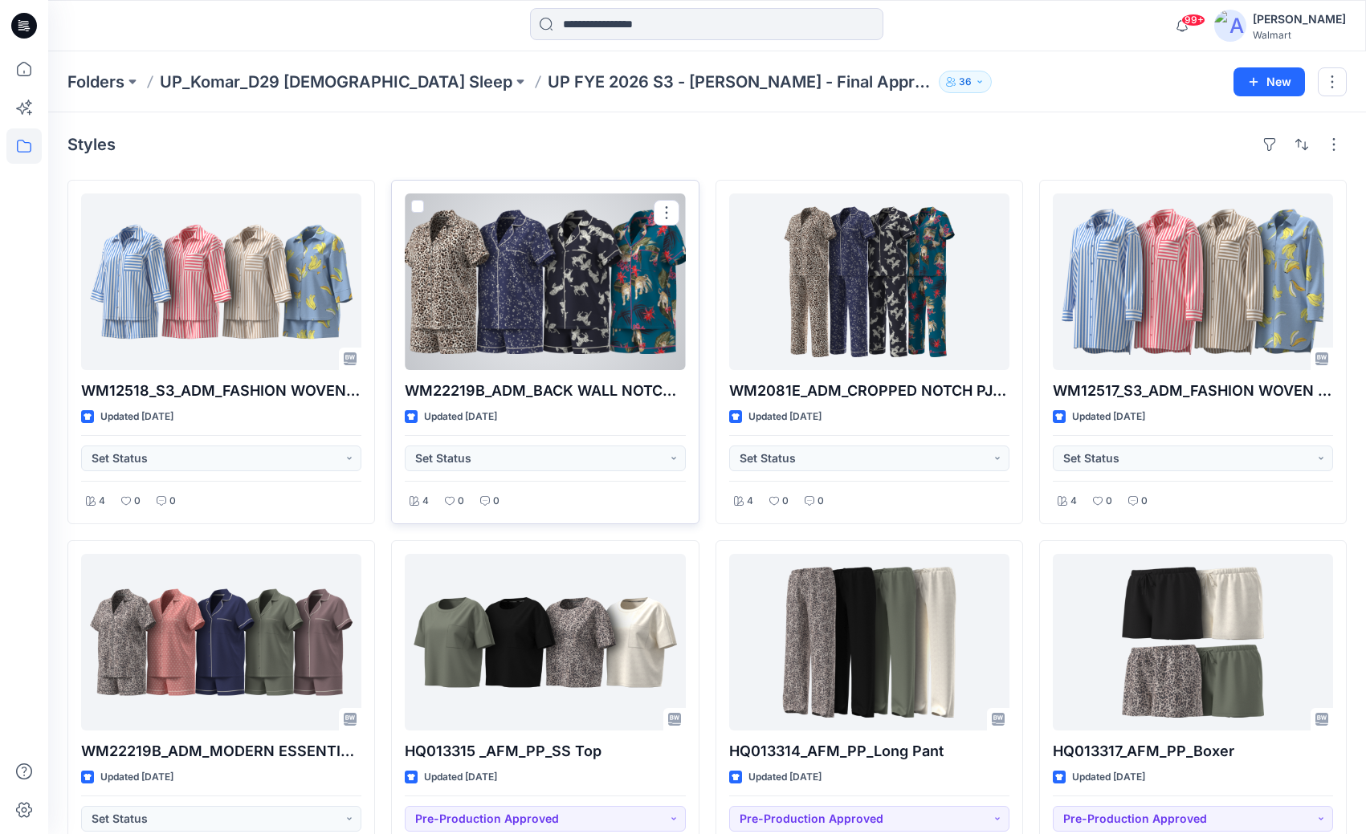
scroll to position [70, 0]
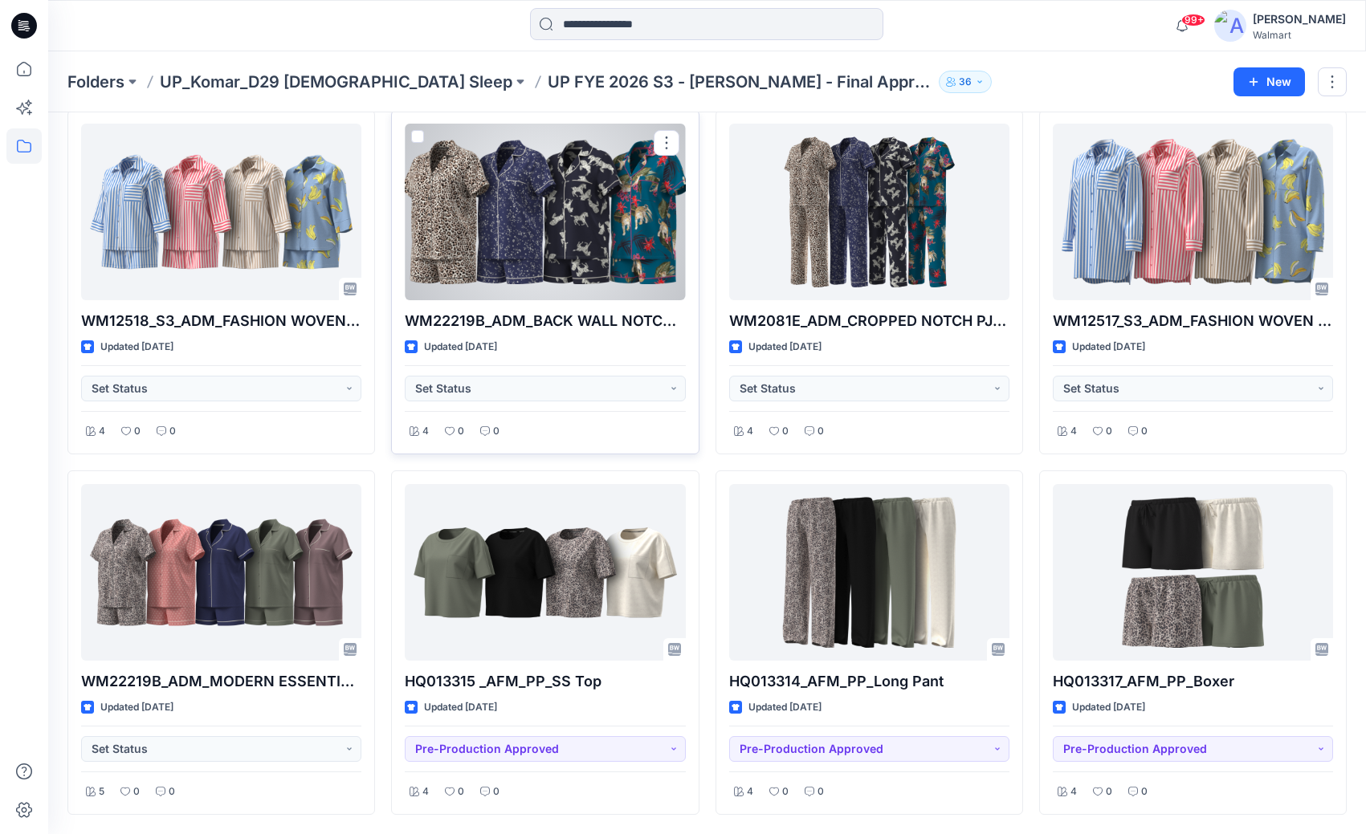
click at [484, 201] on div at bounding box center [545, 212] width 280 height 177
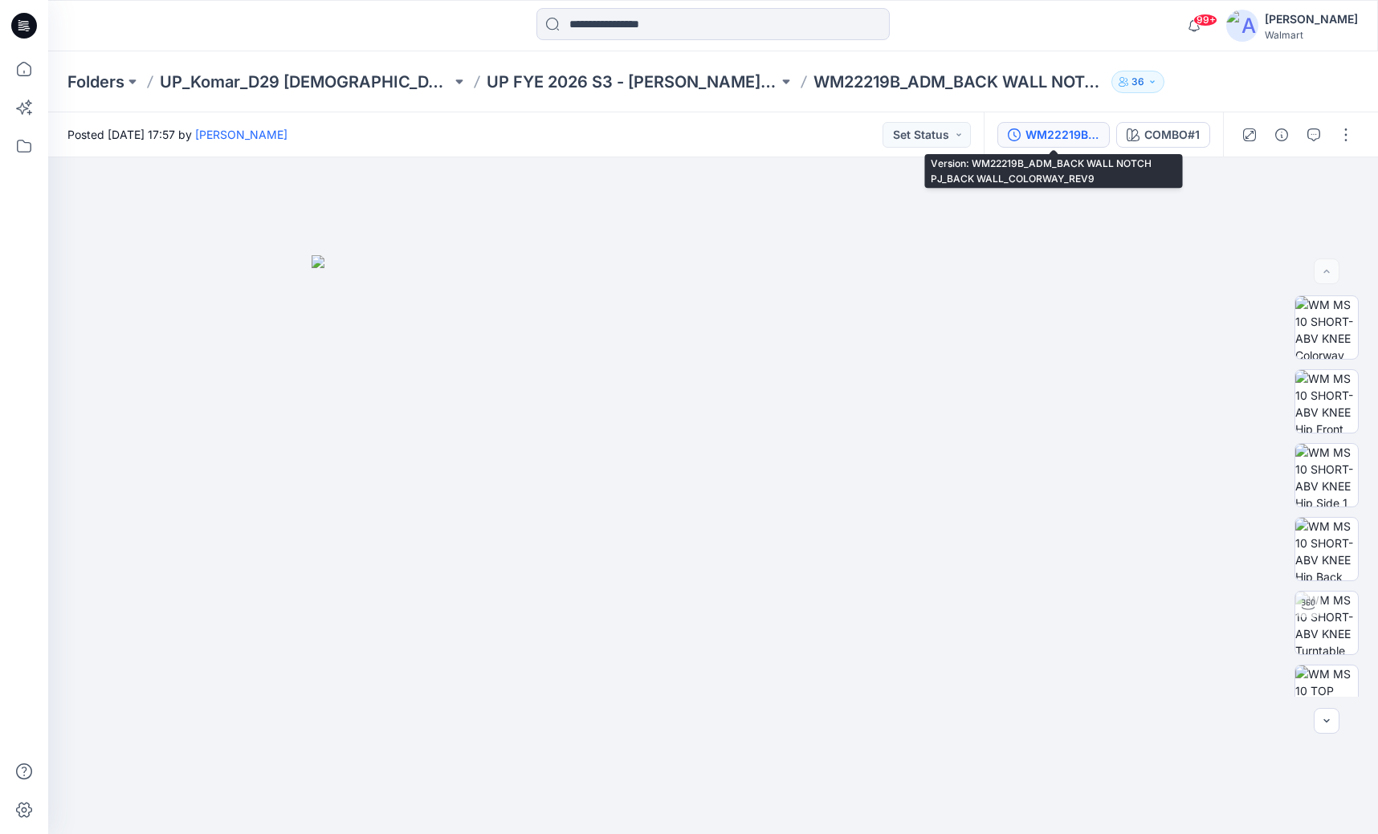
click at [1048, 141] on div "WM22219B_ADM_BACK WALL NOTCH PJ_BACK WALL_COLORWAY_REV9" at bounding box center [1062, 135] width 74 height 18
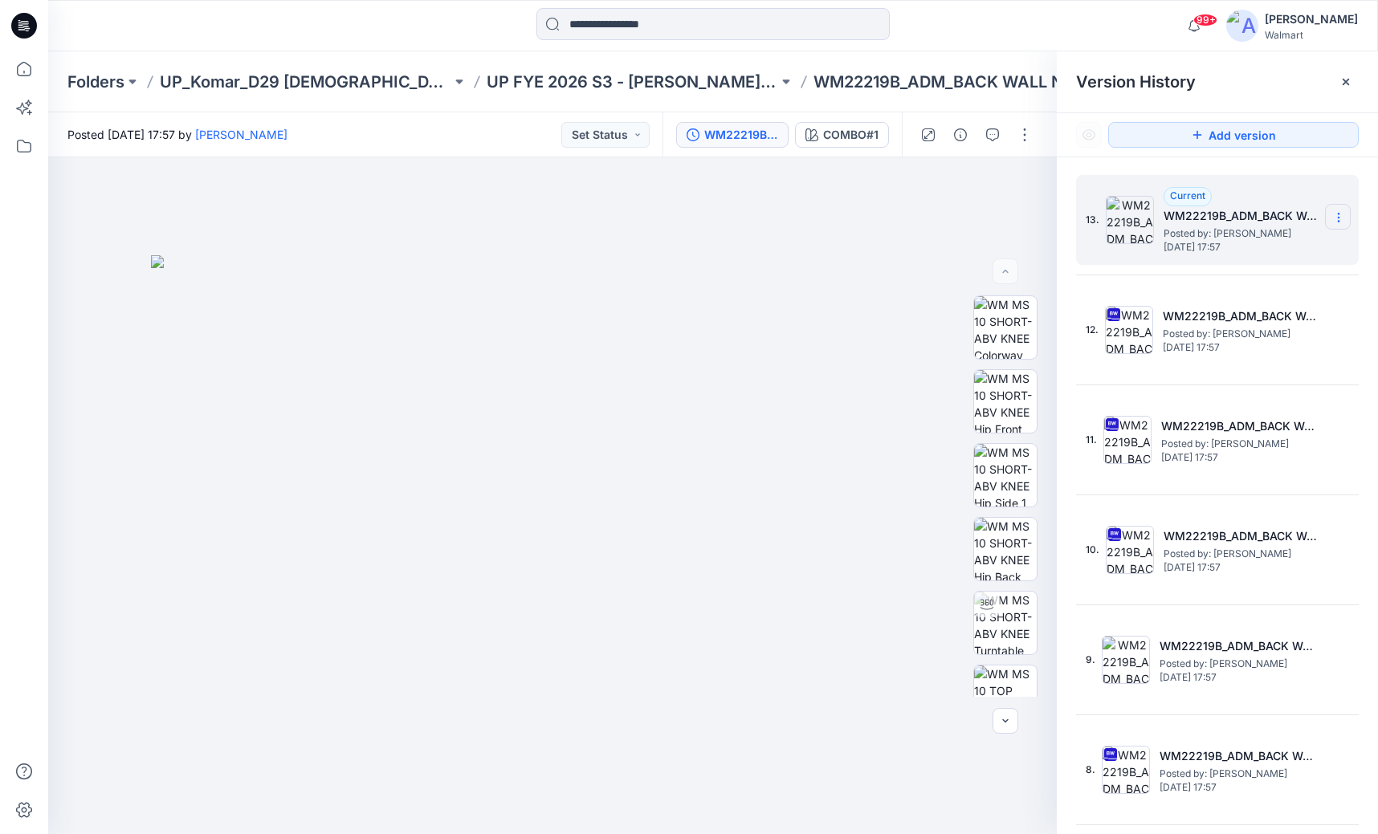
click at [1205, 208] on section at bounding box center [1338, 217] width 26 height 26
click at [844, 231] on div at bounding box center [552, 495] width 1009 height 677
click at [1205, 218] on section at bounding box center [1338, 217] width 26 height 26
click at [809, 218] on div at bounding box center [552, 495] width 1009 height 677
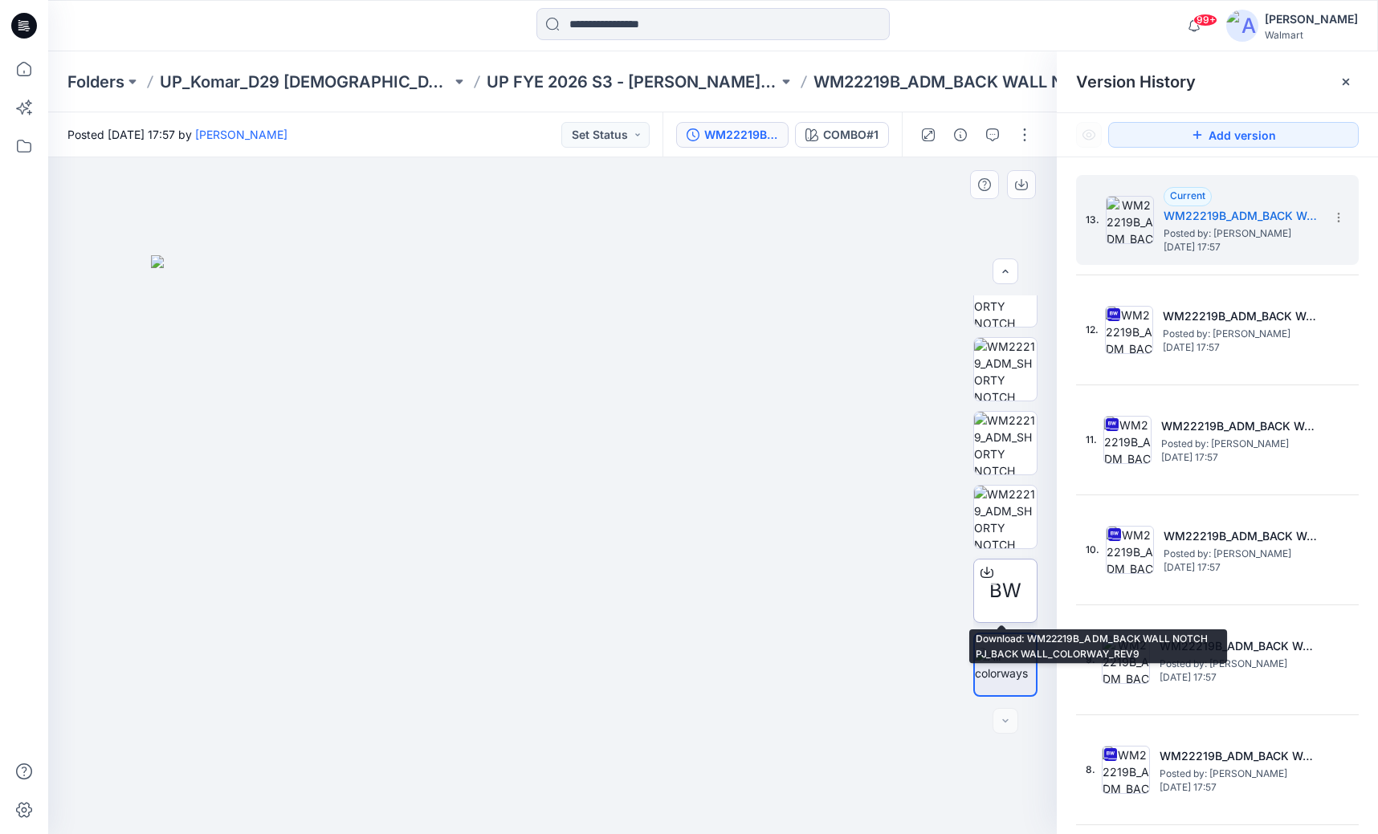
click at [989, 591] on span "BW" at bounding box center [1005, 591] width 32 height 29
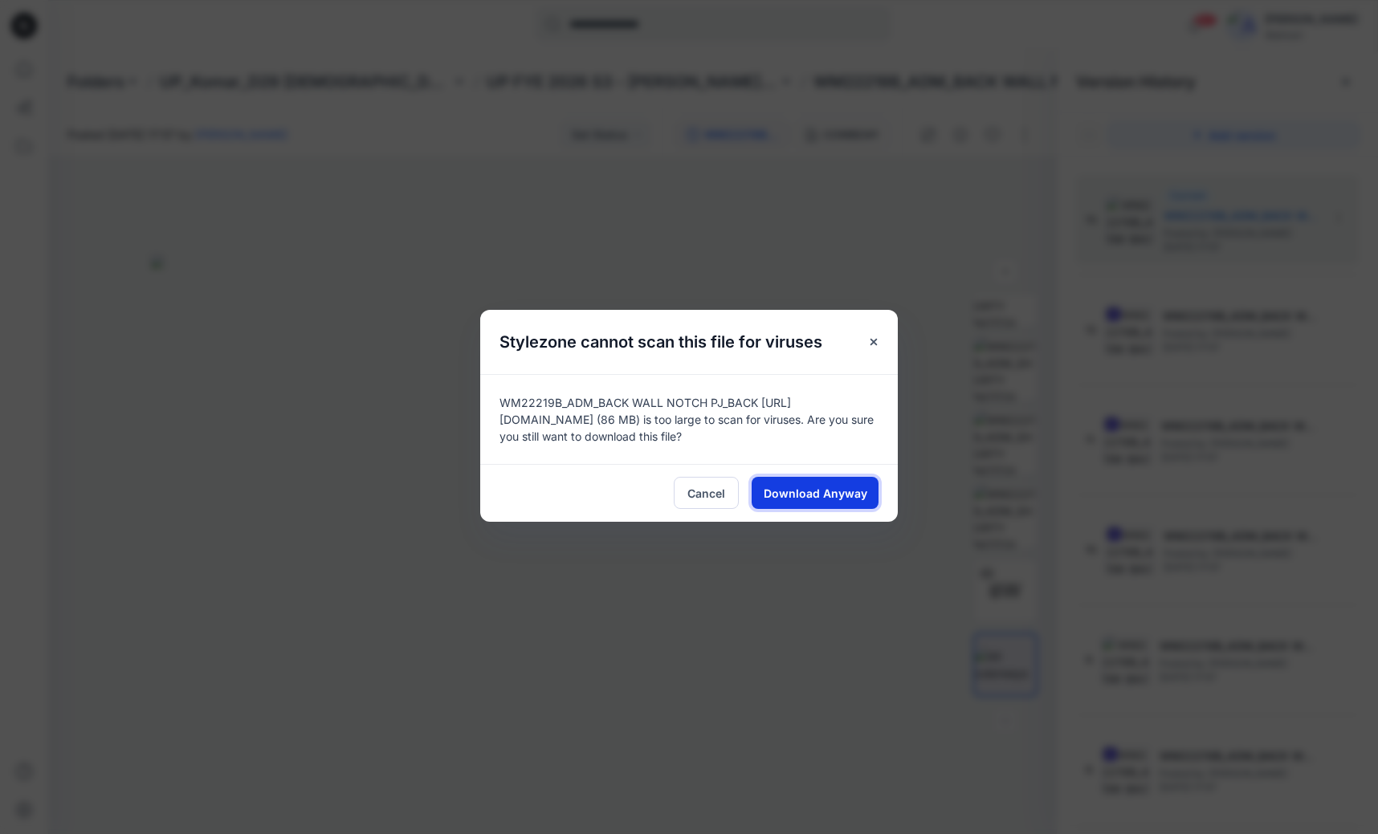
click at [814, 496] on span "Download Anyway" at bounding box center [816, 493] width 104 height 17
